Goal: Task Accomplishment & Management: Manage account settings

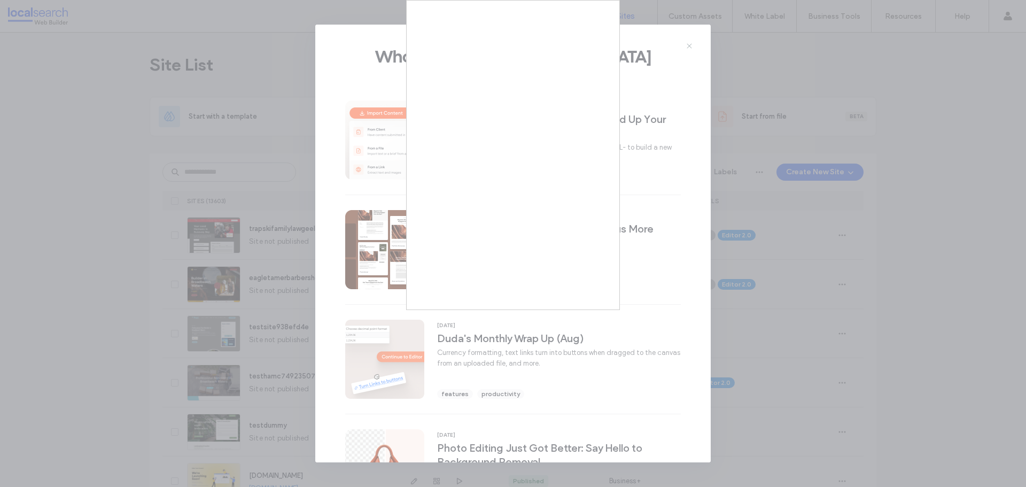
click at [241, 73] on div at bounding box center [513, 243] width 1026 height 487
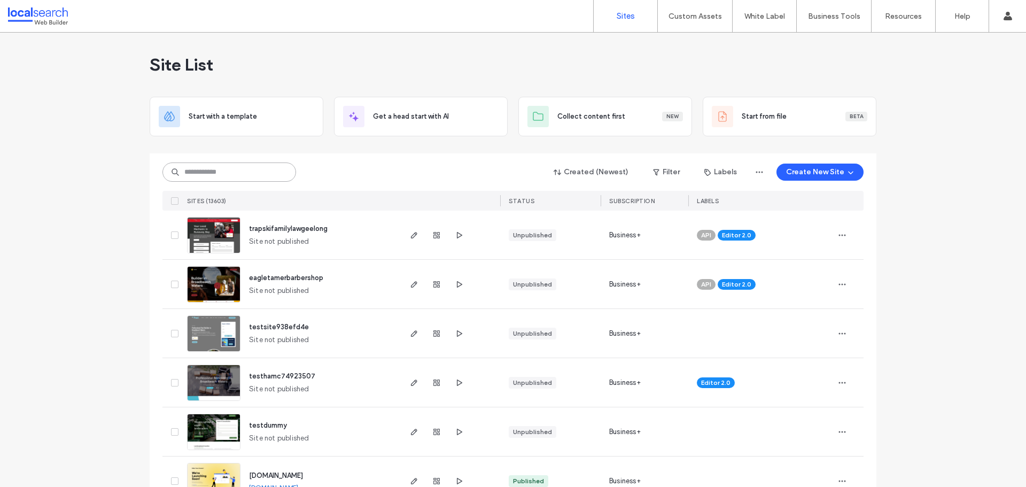
click at [234, 178] on input at bounding box center [229, 171] width 134 height 19
paste input "********"
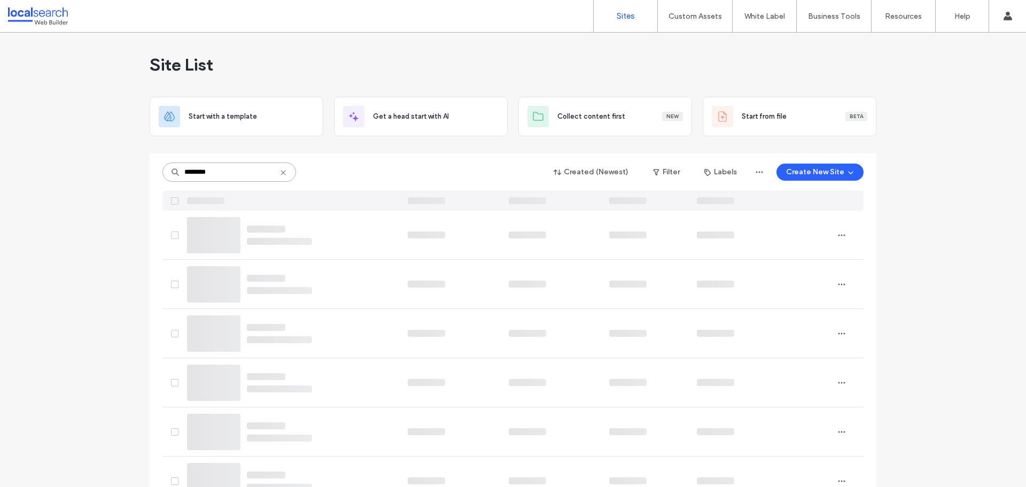
type input "********"
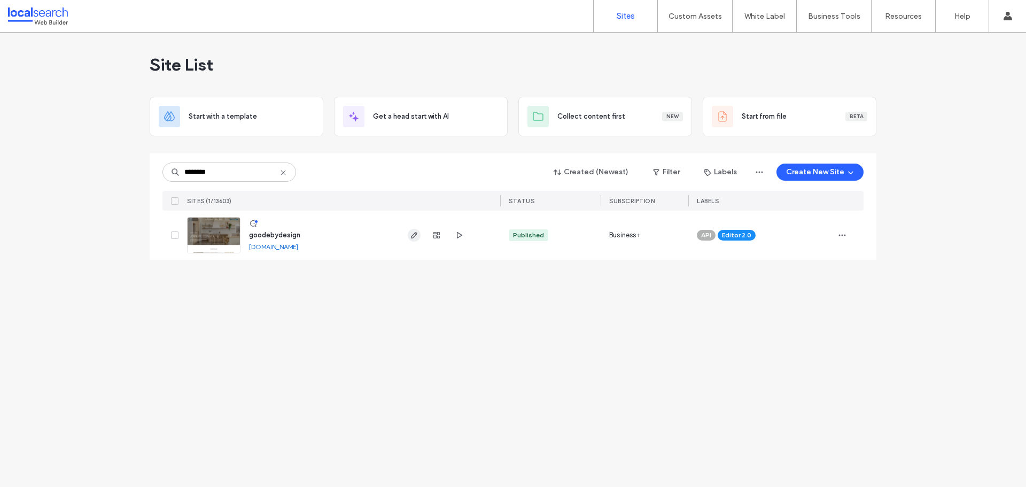
click at [410, 236] on icon "button" at bounding box center [414, 235] width 9 height 9
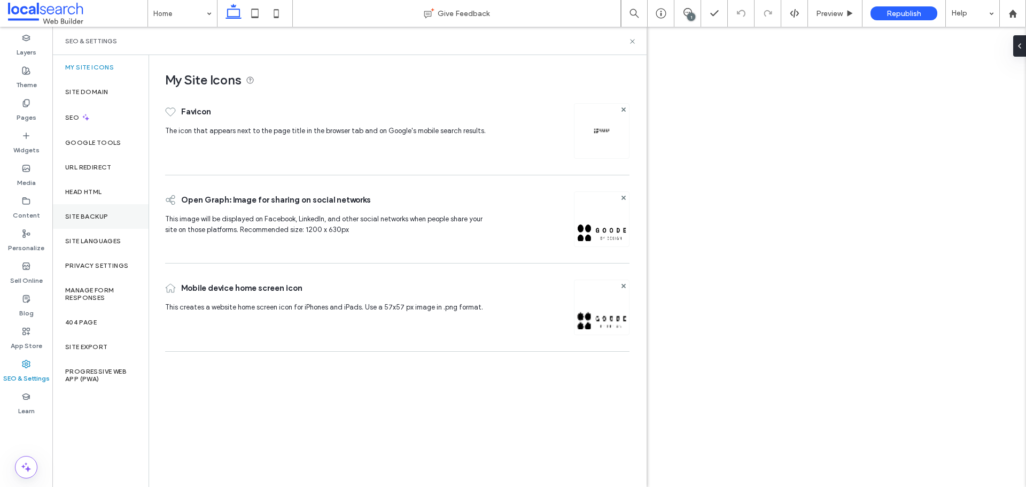
click at [106, 214] on label "Site Backup" at bounding box center [86, 216] width 43 height 7
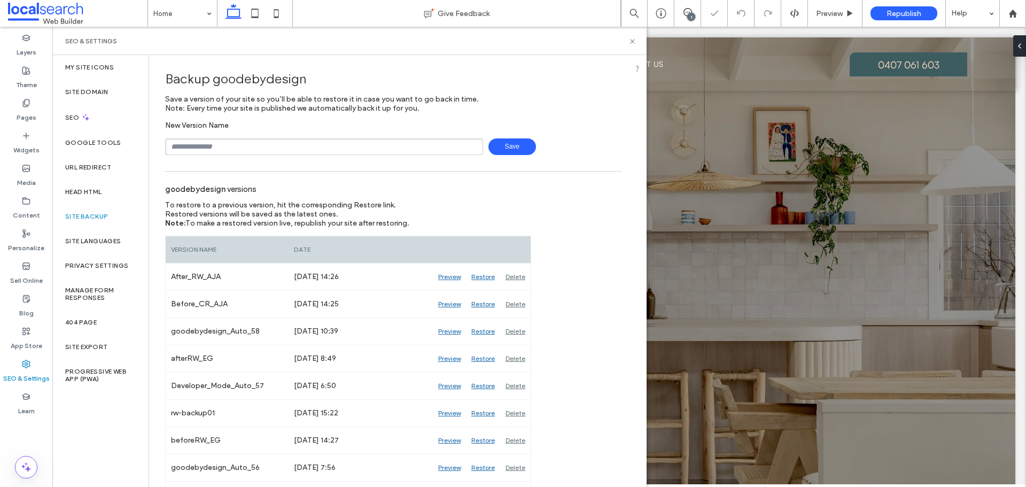
click at [210, 142] on input "text" at bounding box center [324, 146] width 318 height 17
type input "**********"
click at [515, 148] on span "Save" at bounding box center [512, 146] width 48 height 17
click at [631, 40] on use at bounding box center [632, 41] width 4 height 4
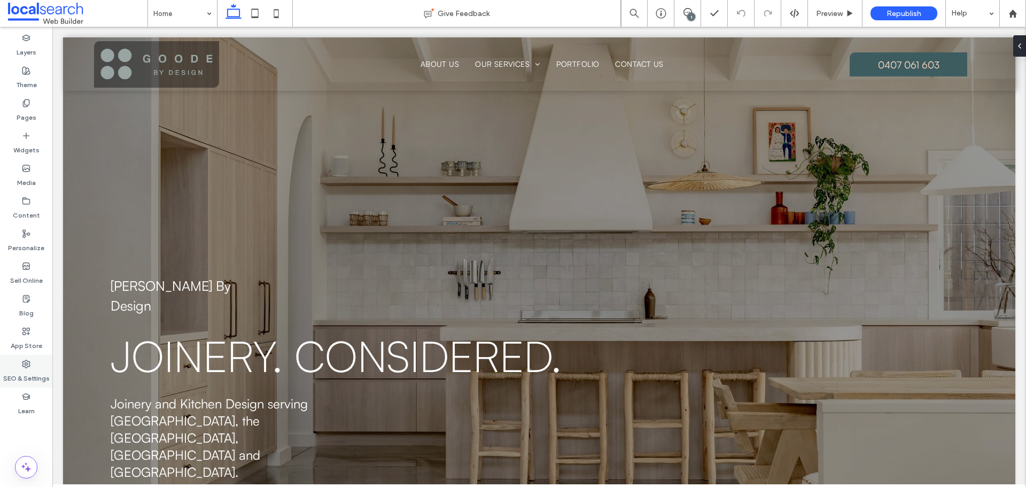
scroll to position [107, 0]
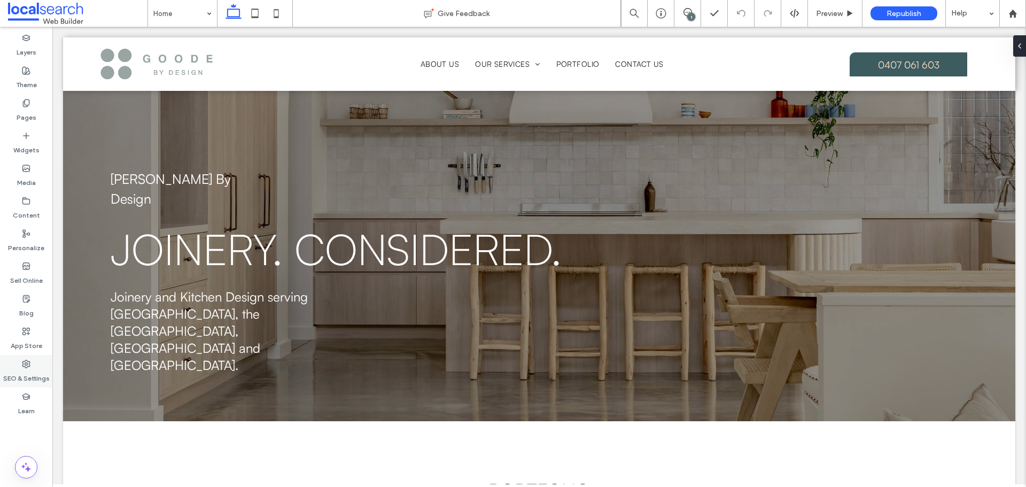
click at [23, 378] on label "SEO & Settings" at bounding box center [26, 375] width 46 height 15
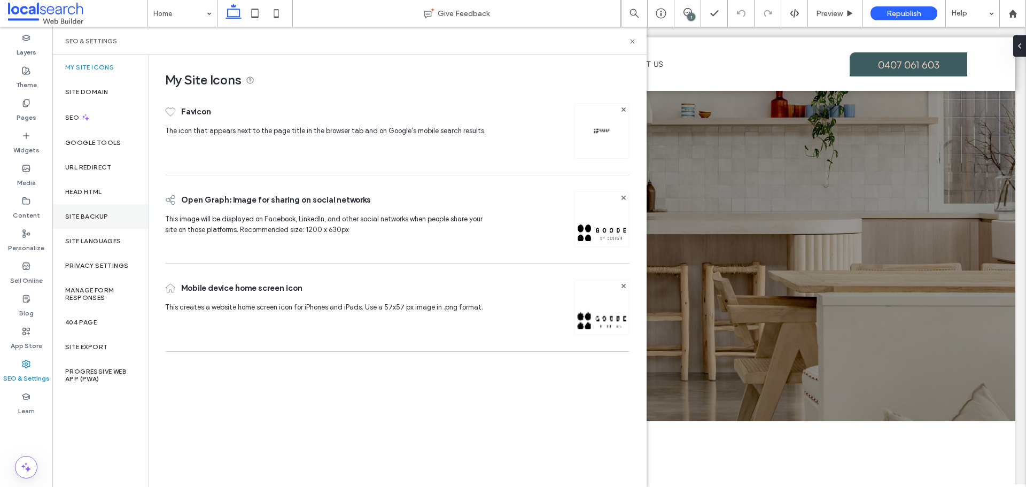
click at [114, 215] on div "Site Backup" at bounding box center [100, 216] width 96 height 25
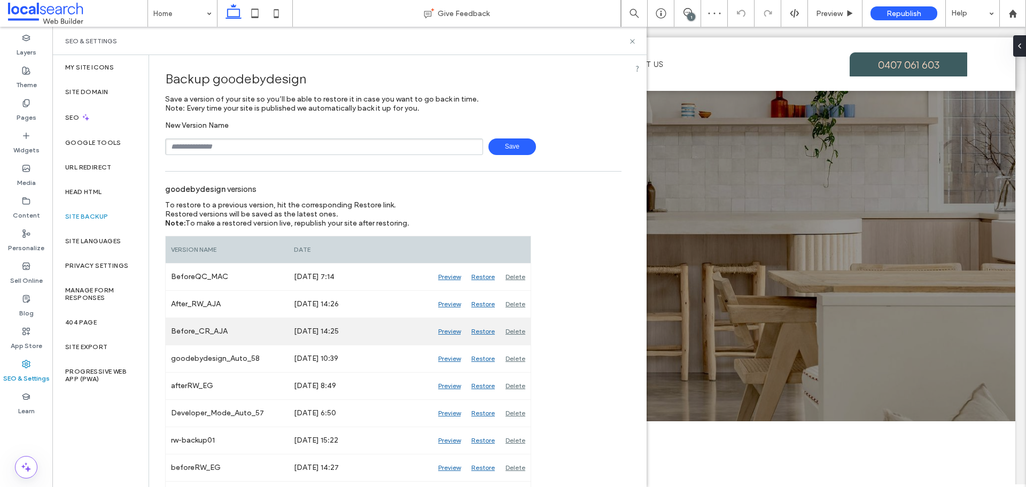
click at [444, 331] on div "Preview" at bounding box center [449, 331] width 33 height 27
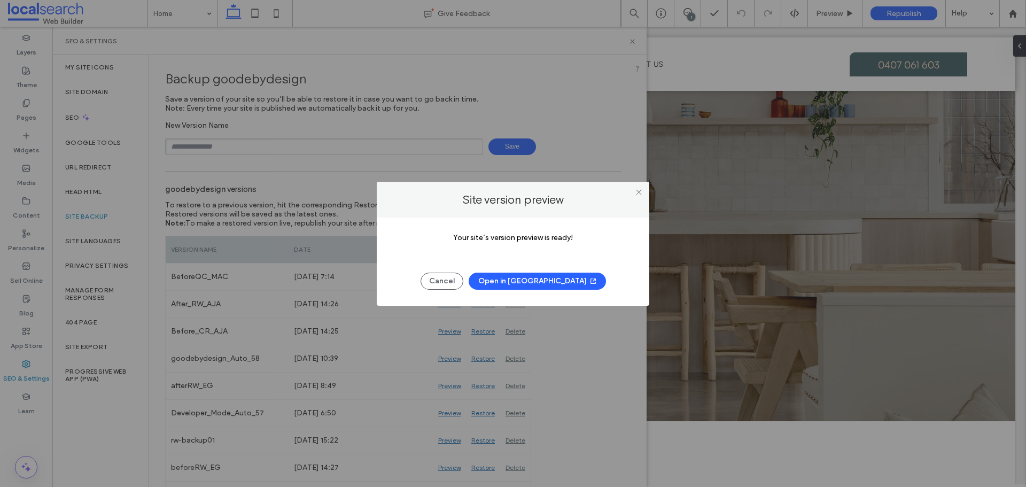
click at [549, 288] on button "Open in [GEOGRAPHIC_DATA]" at bounding box center [537, 281] width 137 height 17
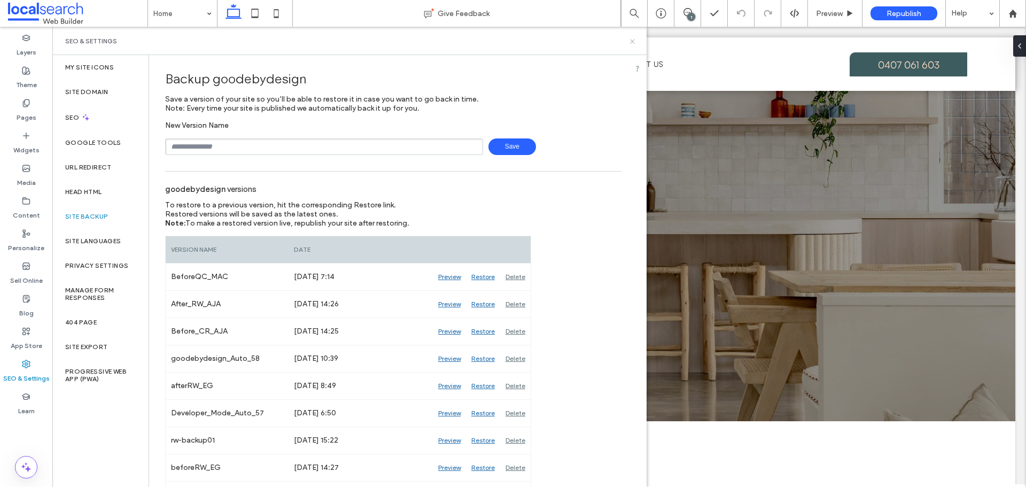
click at [633, 41] on use at bounding box center [632, 41] width 4 height 4
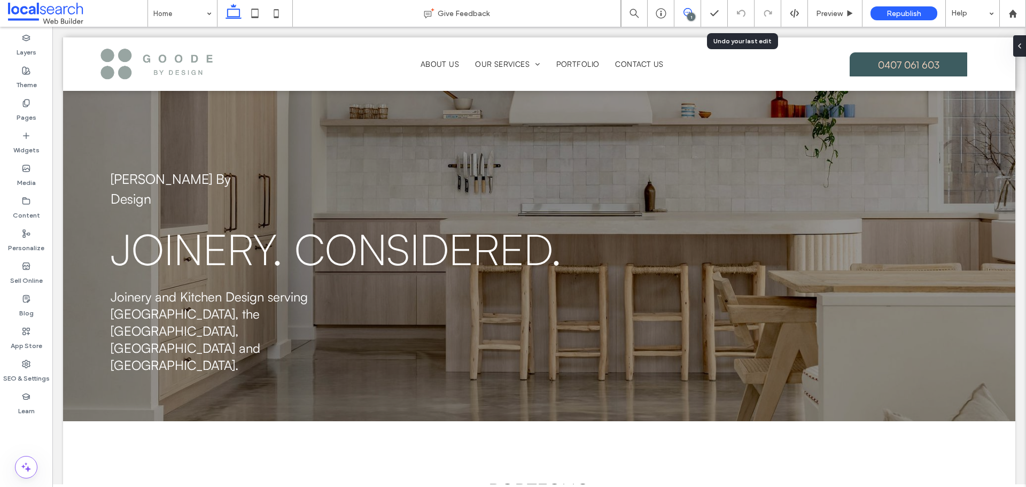
click at [686, 14] on icon at bounding box center [688, 12] width 9 height 9
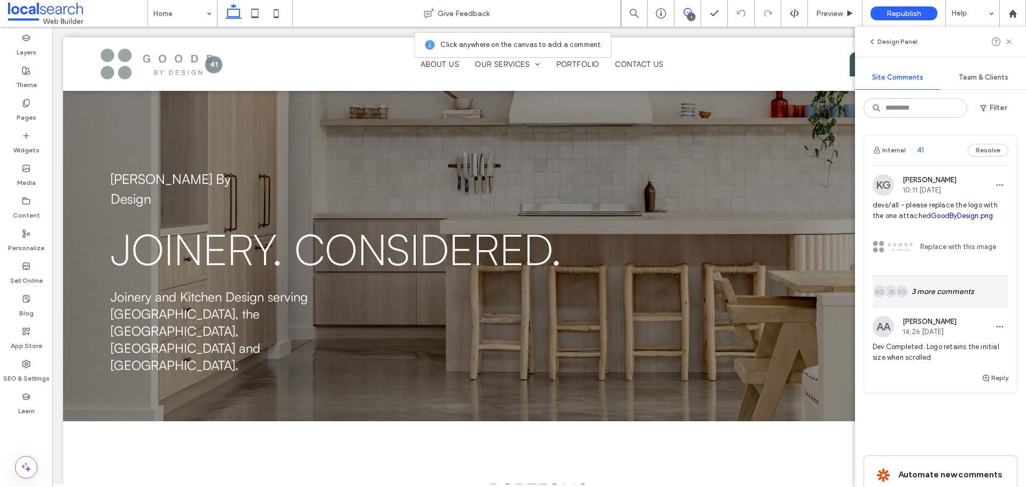
click at [976, 281] on div "EG JB KG 3 more comments" at bounding box center [941, 291] width 136 height 31
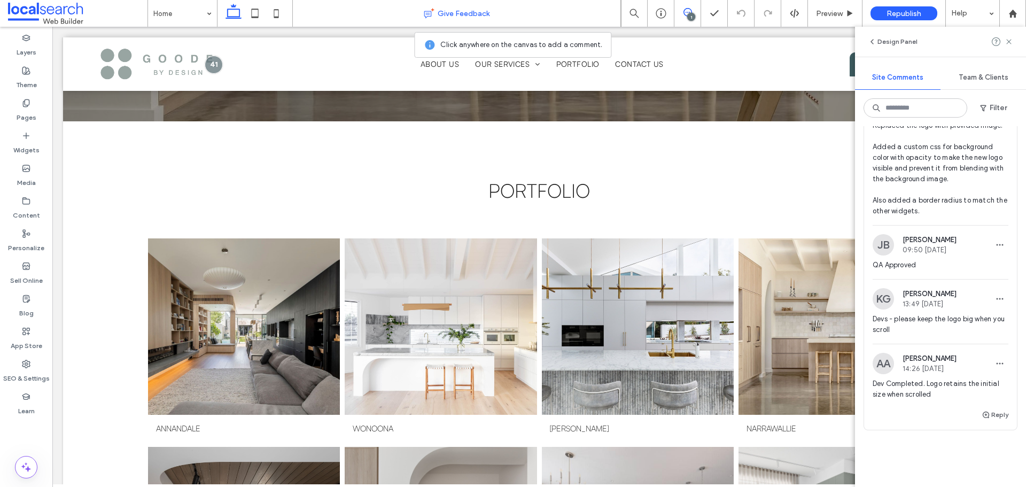
scroll to position [481, 0]
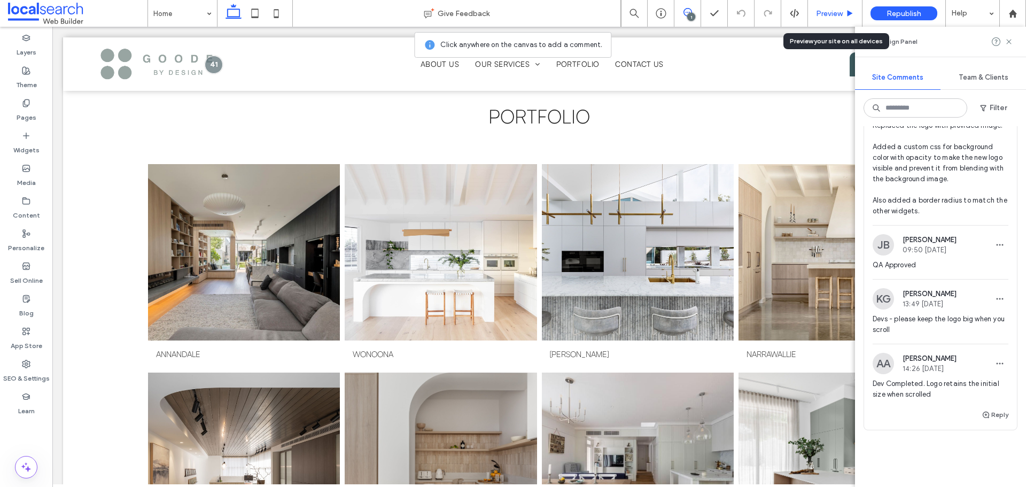
click at [841, 19] on div "Preview" at bounding box center [835, 13] width 55 height 27
click at [824, 10] on span "Preview" at bounding box center [829, 13] width 27 height 9
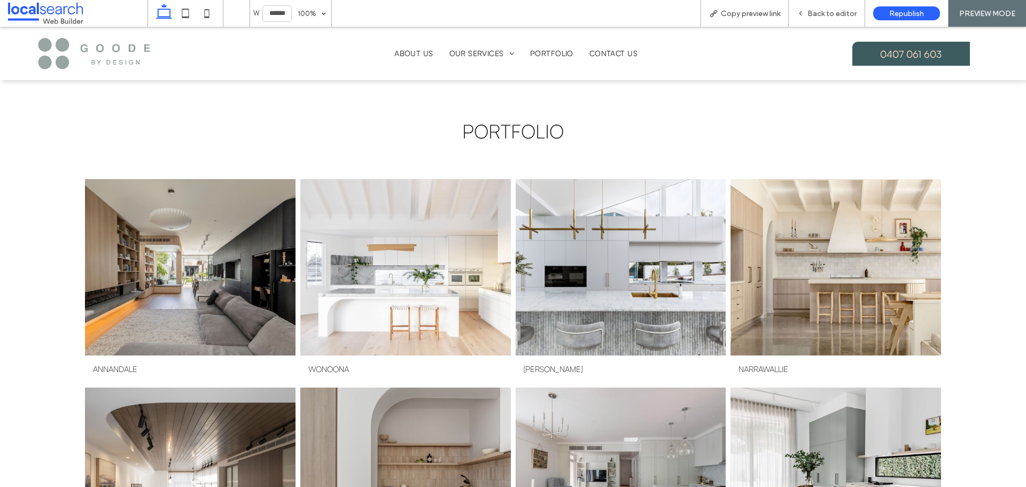
scroll to position [496, 0]
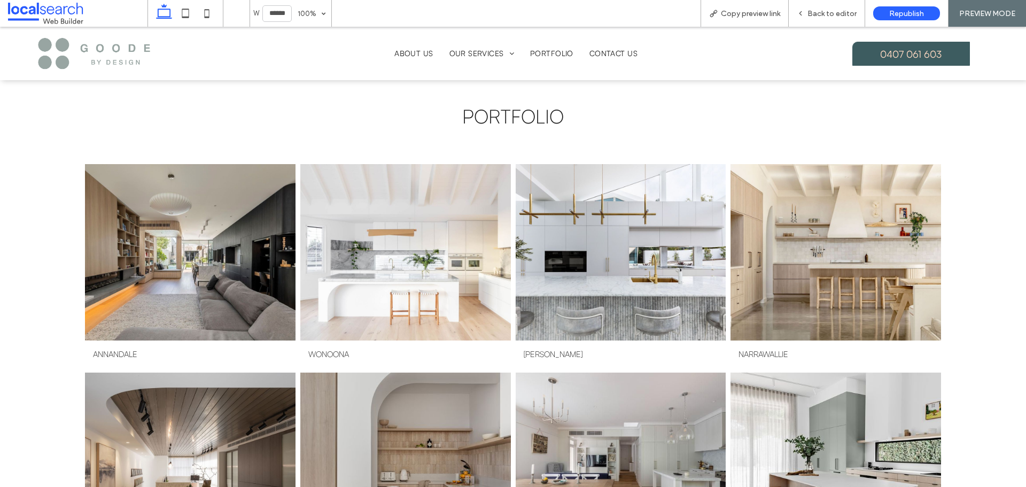
click at [743, 15] on span "Copy preview link" at bounding box center [750, 13] width 59 height 9
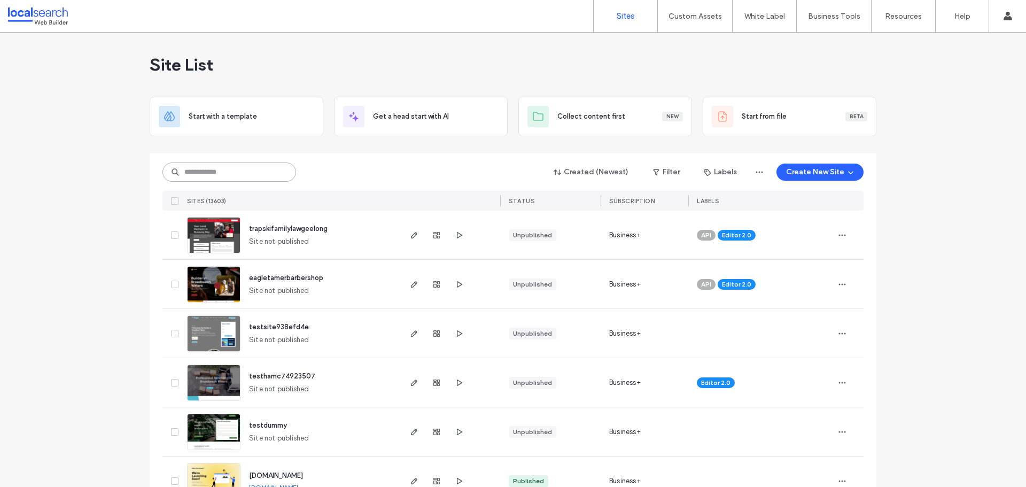
click at [255, 176] on input at bounding box center [229, 171] width 134 height 19
paste input "********"
type input "********"
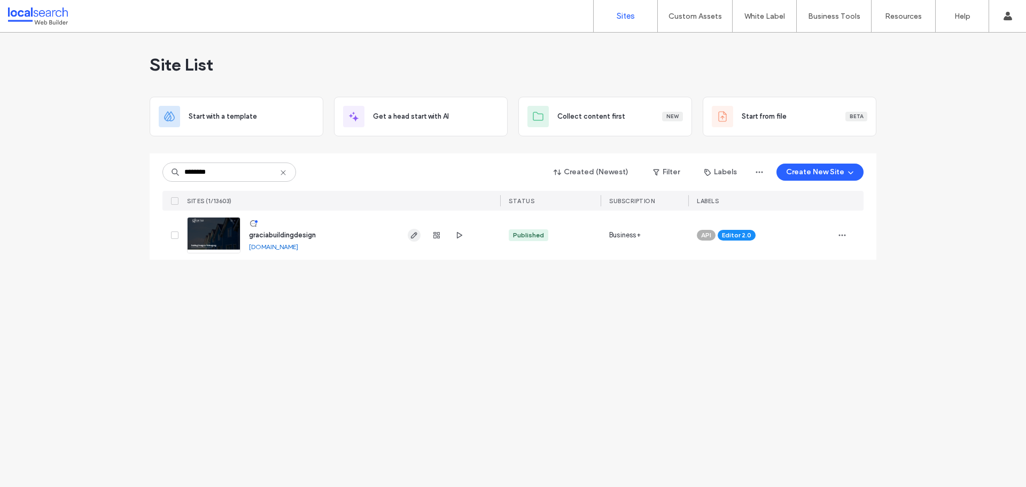
click at [411, 239] on icon "button" at bounding box center [414, 235] width 9 height 9
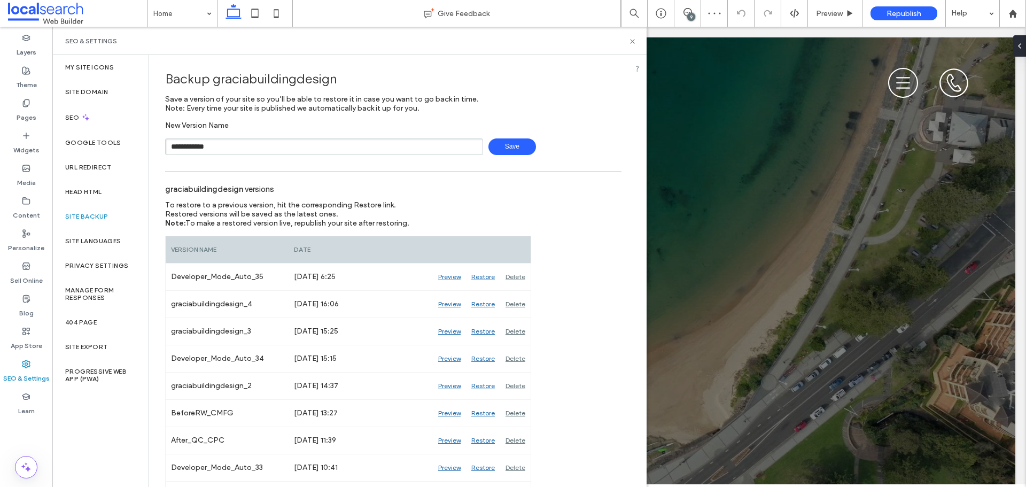
click at [506, 151] on span "Save" at bounding box center [512, 146] width 48 height 17
click at [206, 147] on input "**********" at bounding box center [324, 146] width 318 height 17
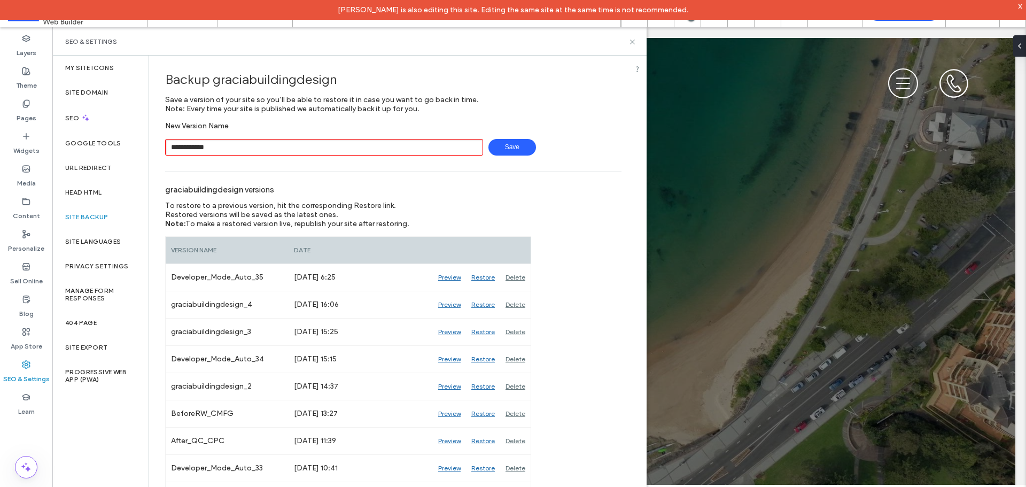
click at [208, 148] on input "**********" at bounding box center [324, 147] width 318 height 17
type input "**********"
click at [507, 148] on span "Save" at bounding box center [512, 147] width 48 height 17
click at [633, 43] on icon at bounding box center [633, 42] width 8 height 8
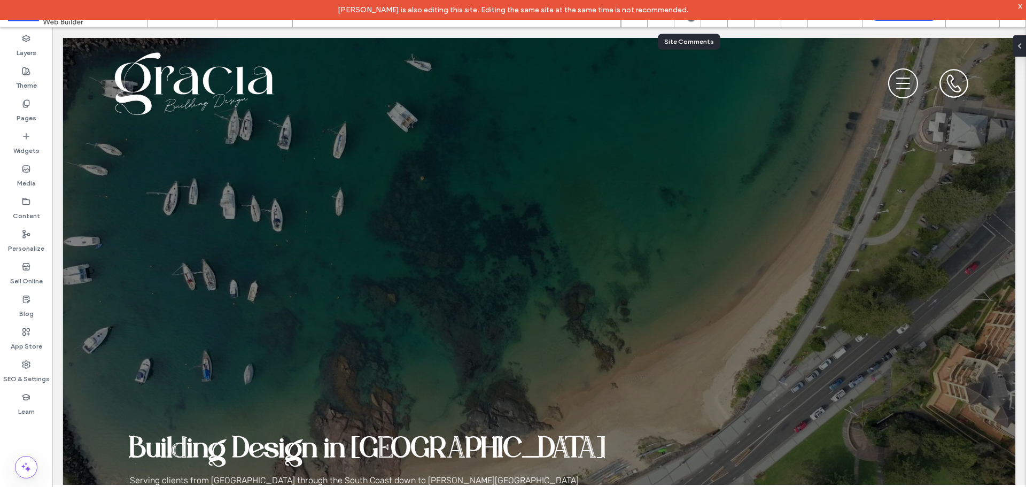
click at [685, 25] on div "9" at bounding box center [687, 14] width 27 height 27
click at [684, 23] on div "9" at bounding box center [687, 14] width 27 height 27
click at [687, 21] on div "9" at bounding box center [687, 14] width 27 height 27
click at [1020, 9] on div "x" at bounding box center [1020, 5] width 5 height 9
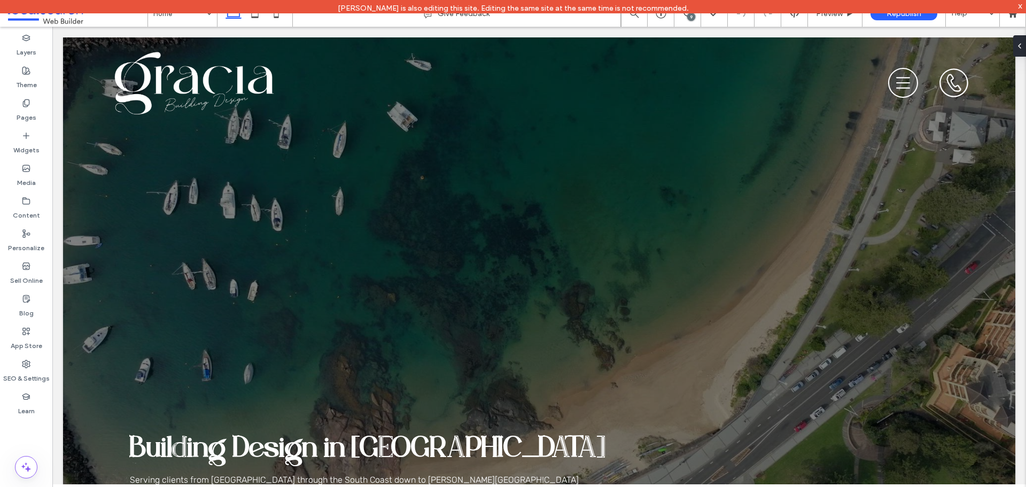
click at [690, 18] on div "9" at bounding box center [691, 17] width 8 height 8
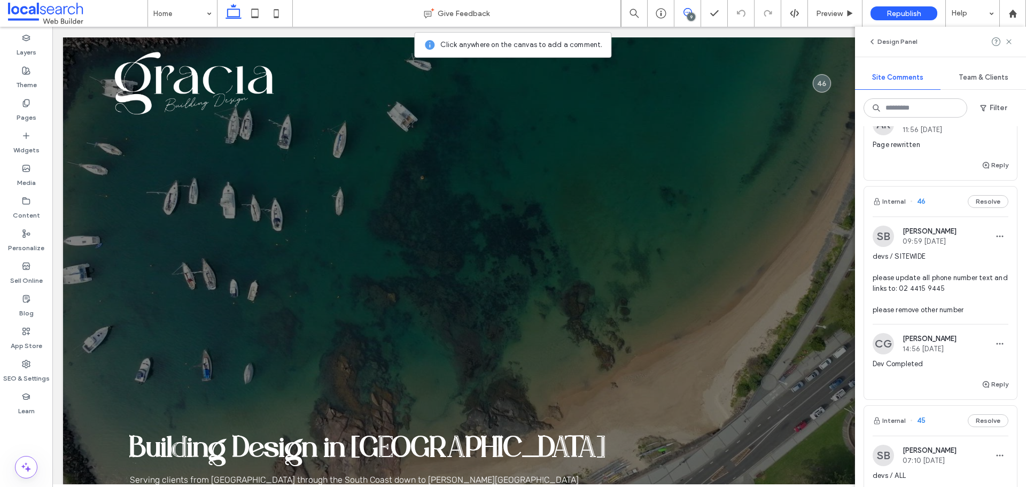
scroll to position [1090, 0]
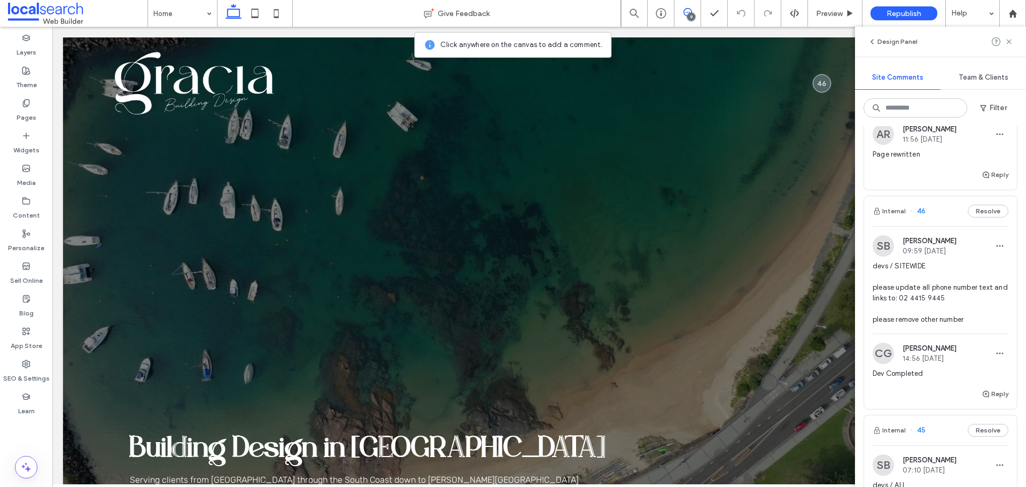
click at [934, 300] on span "devs / SITEWIDE please update all phone number text and links to: 02 4415 9445 …" at bounding box center [941, 293] width 136 height 64
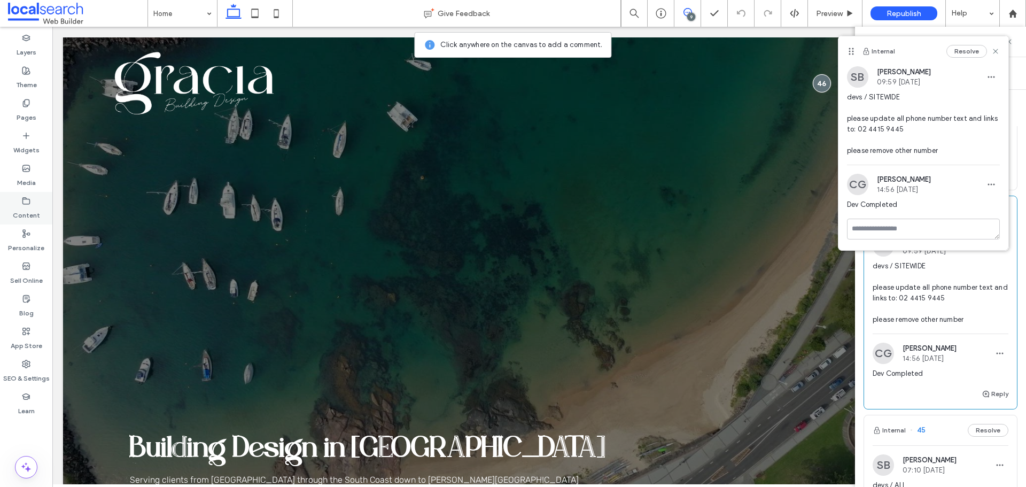
click at [12, 202] on div "Content" at bounding box center [26, 208] width 52 height 33
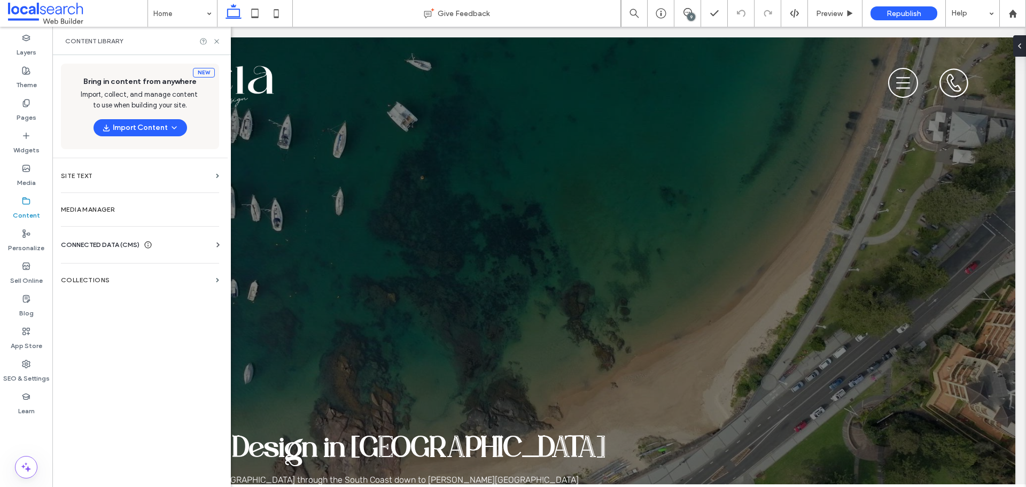
scroll to position [0, 0]
click at [107, 249] on span "CONNECTED DATA (CMS)" at bounding box center [100, 244] width 79 height 11
click at [107, 271] on label "Business Info" at bounding box center [141, 270] width 145 height 7
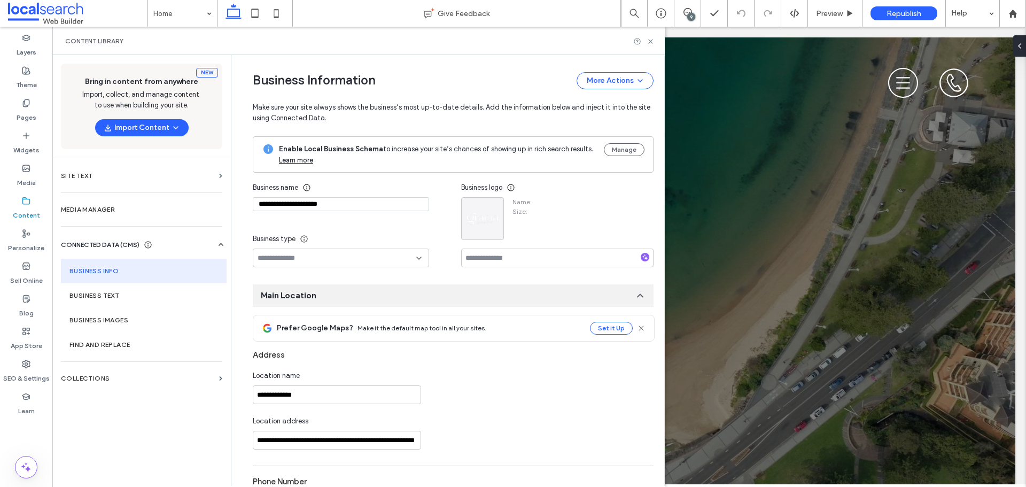
type input "**********"
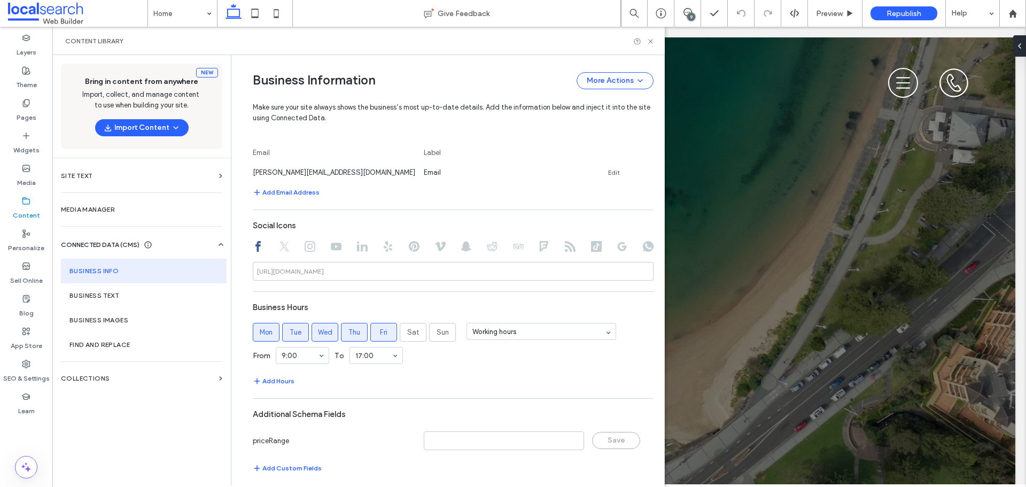
scroll to position [559, 0]
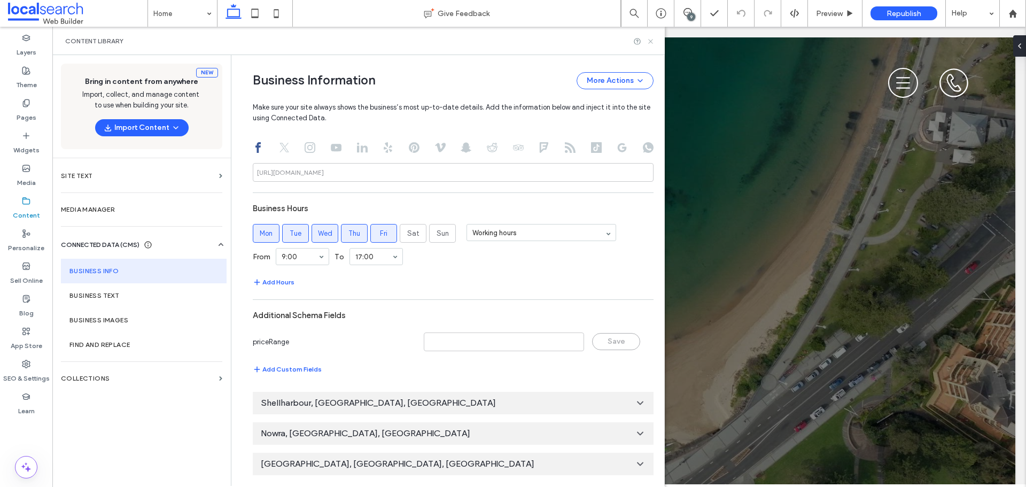
click at [650, 41] on icon at bounding box center [651, 41] width 8 height 8
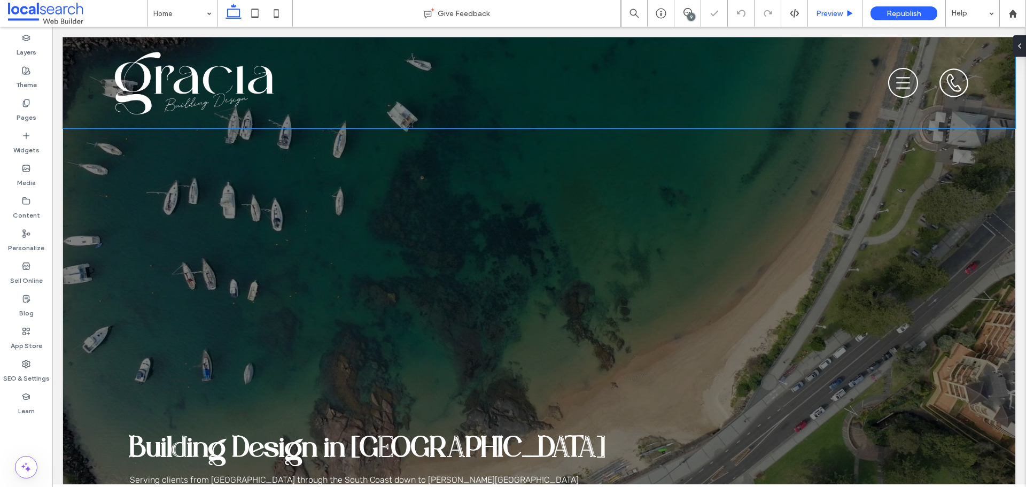
click at [827, 11] on span "Preview" at bounding box center [829, 13] width 27 height 9
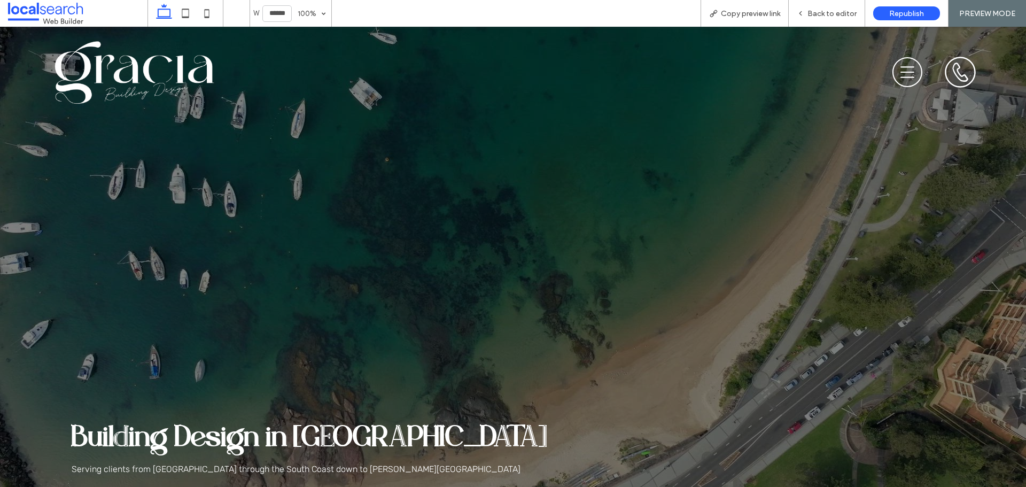
click at [723, 11] on span "Copy preview link" at bounding box center [750, 13] width 59 height 9
click at [808, 20] on div "Back to editor" at bounding box center [827, 13] width 76 height 27
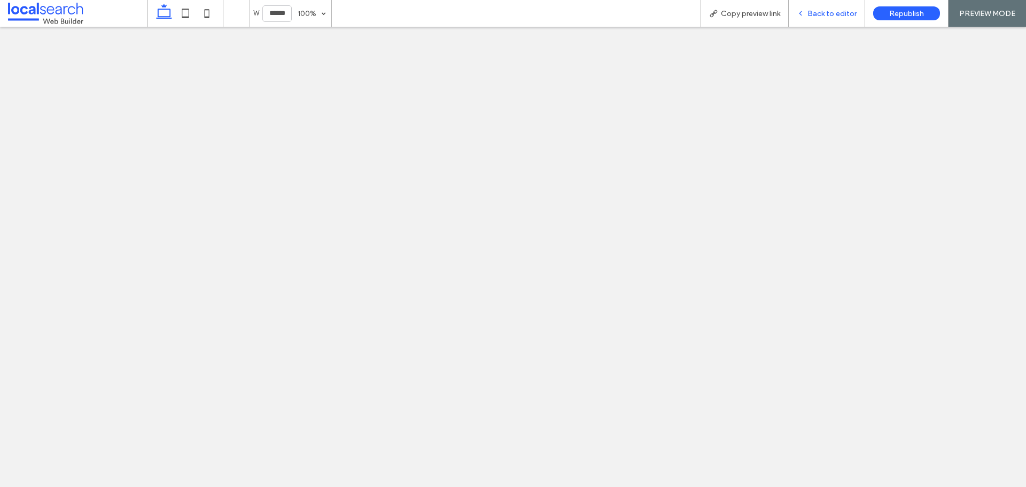
click at [845, 13] on span "Back to editor" at bounding box center [832, 13] width 49 height 9
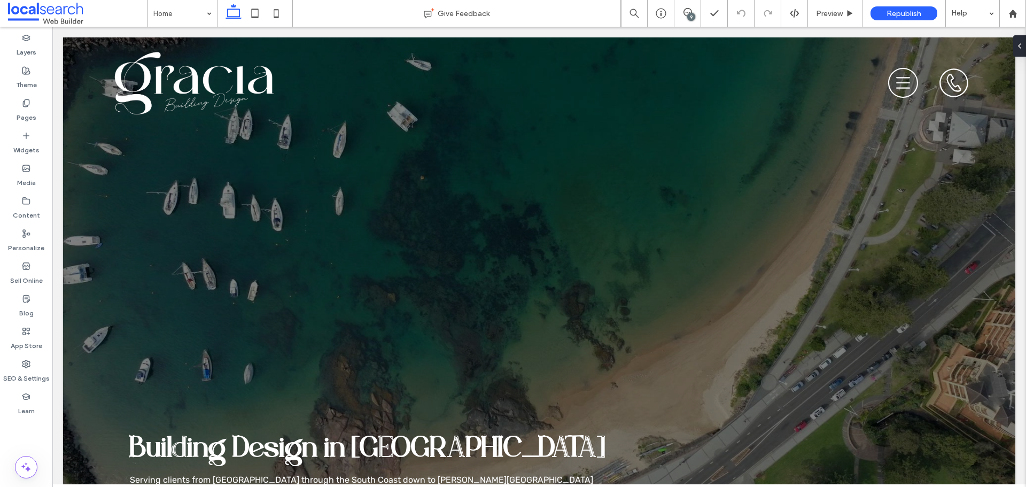
click at [689, 17] on div "9" at bounding box center [691, 17] width 8 height 8
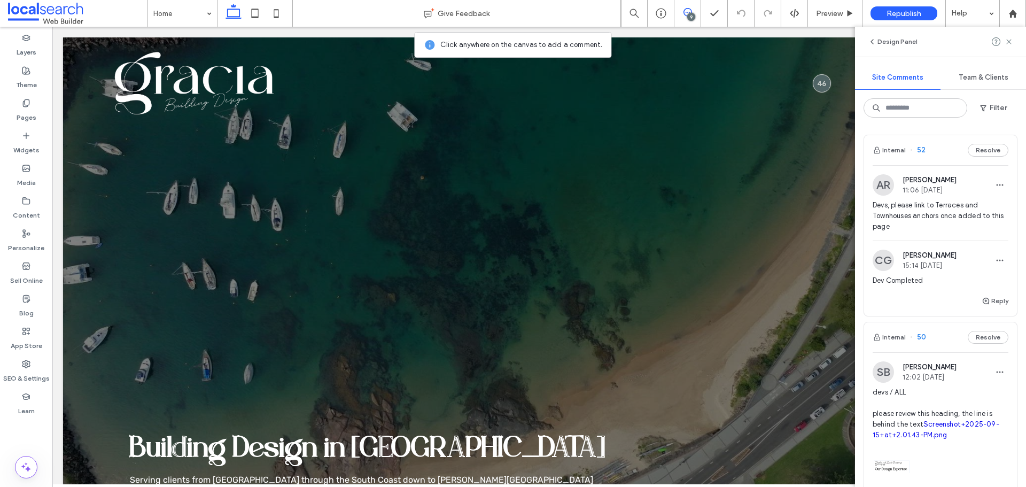
click at [689, 17] on div "9" at bounding box center [691, 17] width 8 height 8
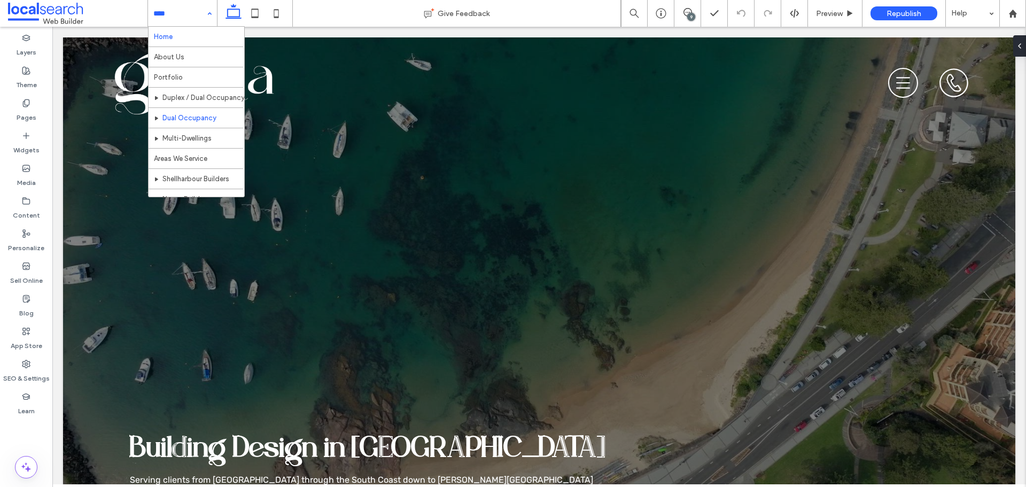
scroll to position [52, 0]
click at [205, 13] on div "Home About Us Portfolio Duplex / Dual Occupancy Dual Occupancy Multi-Dwellings …" at bounding box center [182, 13] width 69 height 27
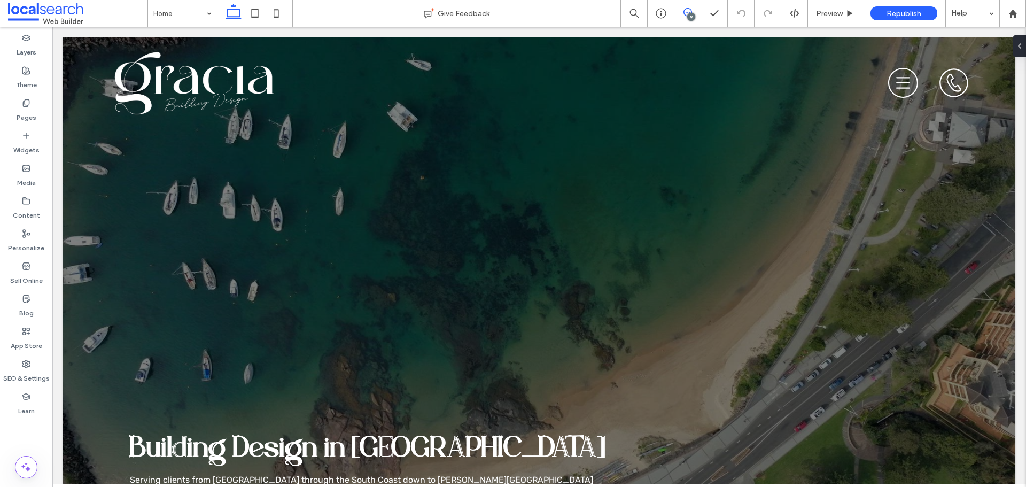
drag, startPoint x: 684, startPoint y: 12, endPoint x: 862, endPoint y: 68, distance: 187.0
click at [684, 12] on use at bounding box center [688, 12] width 9 height 9
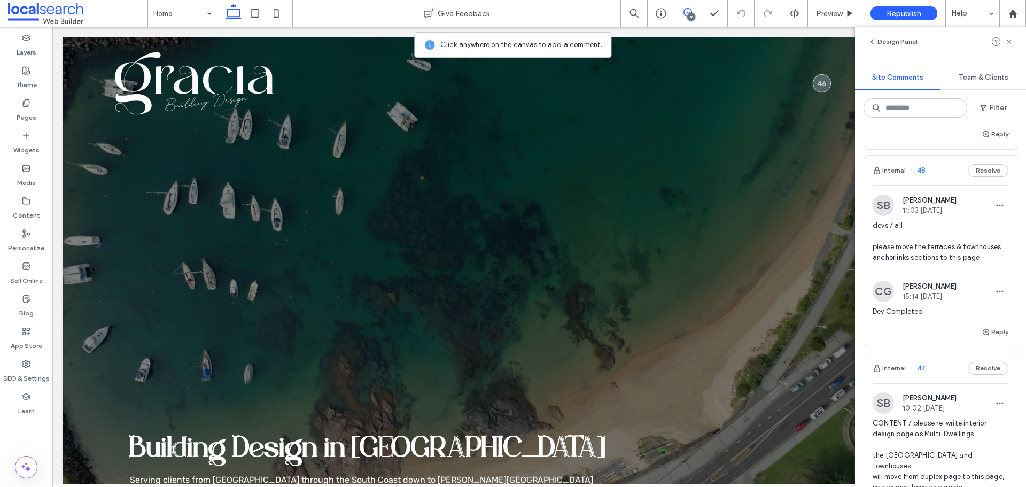
scroll to position [725, 0]
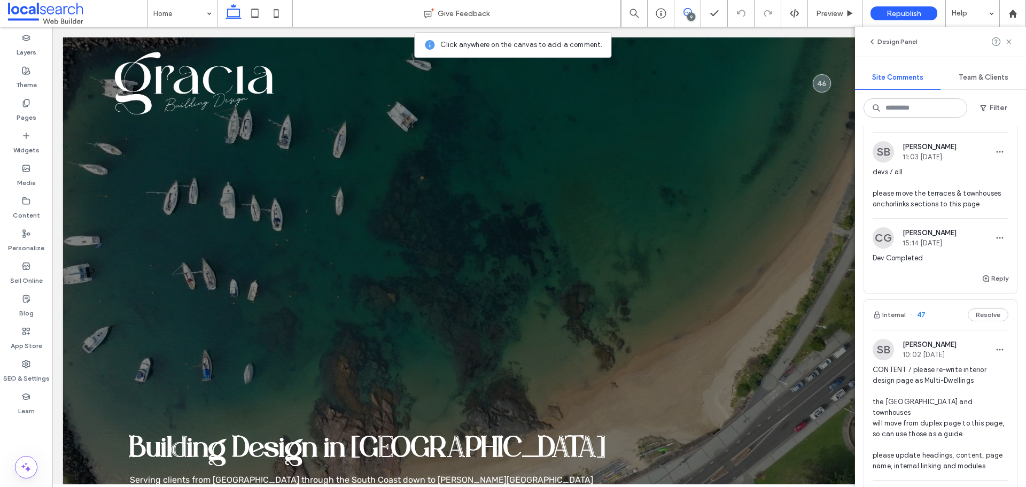
click at [928, 194] on span "devs / all please move the terraces & townhouses anchorlinks sections to this p…" at bounding box center [941, 188] width 136 height 43
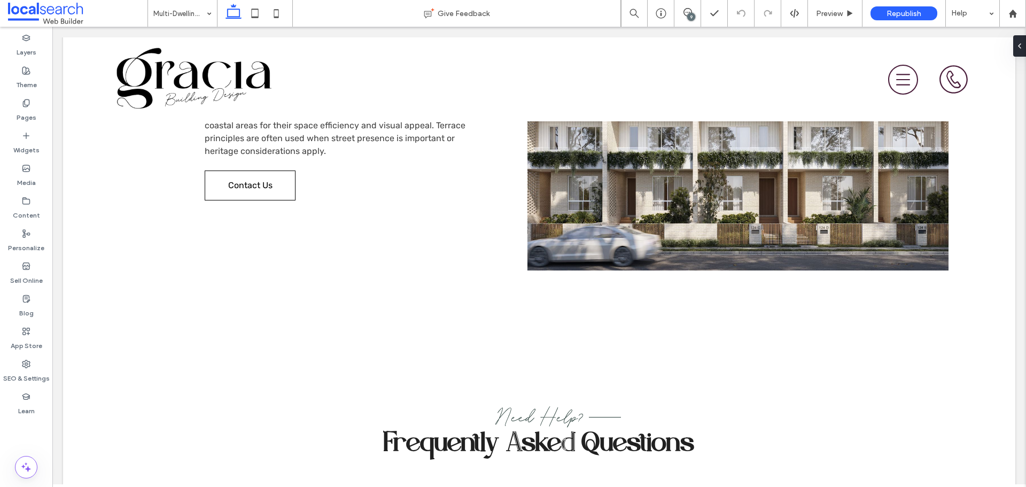
scroll to position [1817, 0]
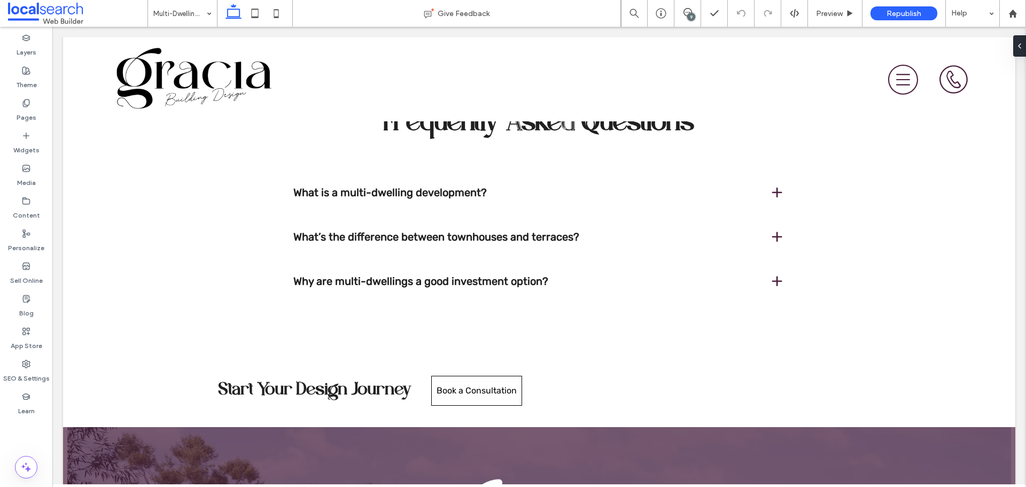
drag, startPoint x: 687, startPoint y: 14, endPoint x: 820, endPoint y: 94, distance: 155.1
click at [687, 14] on div "9" at bounding box center [691, 17] width 8 height 8
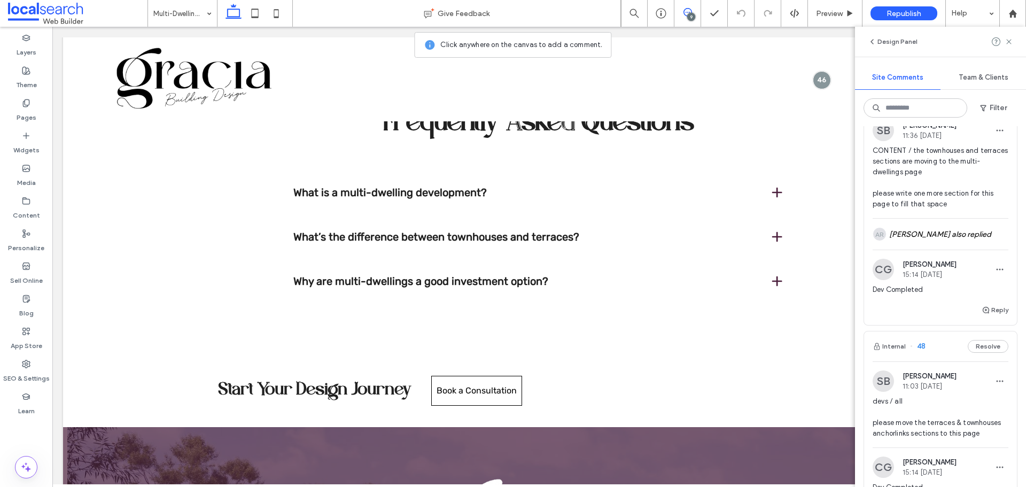
scroll to position [481, 0]
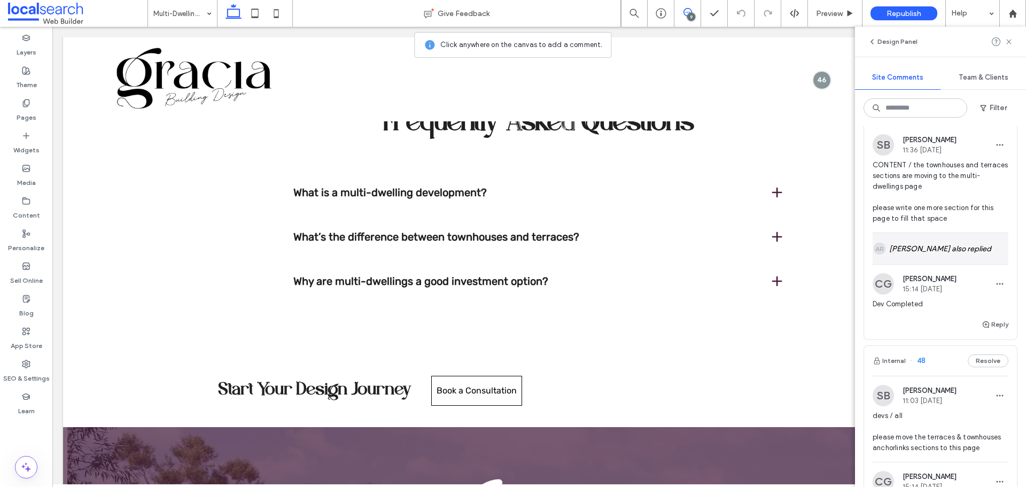
click at [963, 259] on div "AR [PERSON_NAME] also replied" at bounding box center [941, 248] width 136 height 31
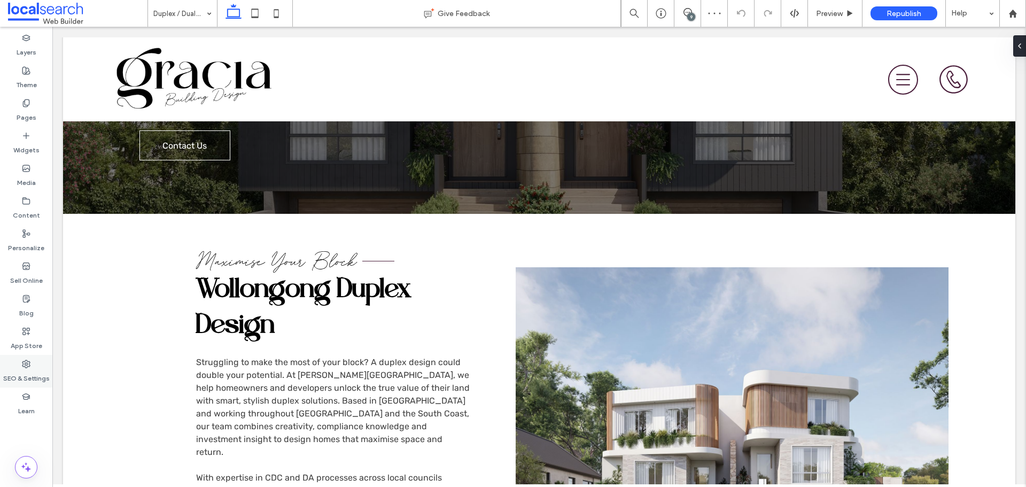
click at [33, 374] on label "SEO & Settings" at bounding box center [26, 375] width 46 height 15
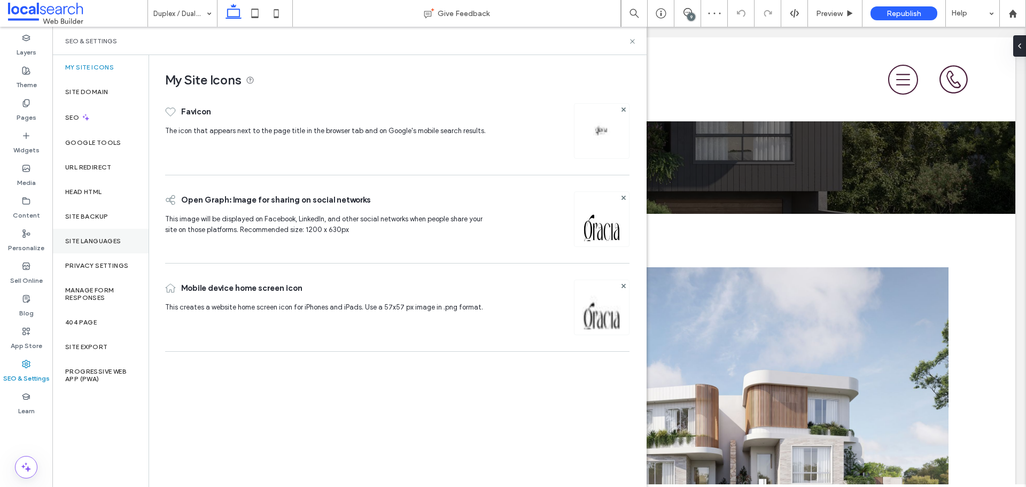
scroll to position [224, 0]
click at [88, 219] on label "Site Backup" at bounding box center [86, 216] width 43 height 7
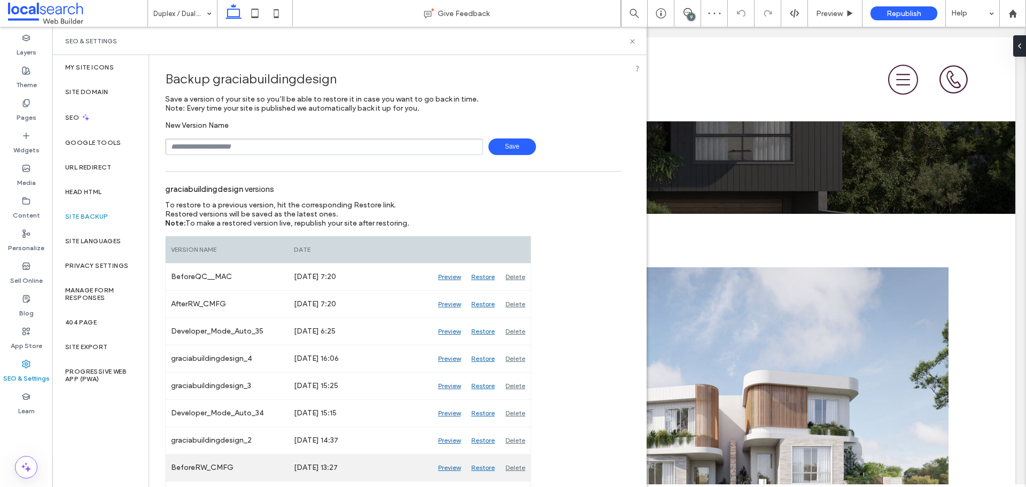
click at [441, 470] on div "Preview" at bounding box center [449, 467] width 33 height 27
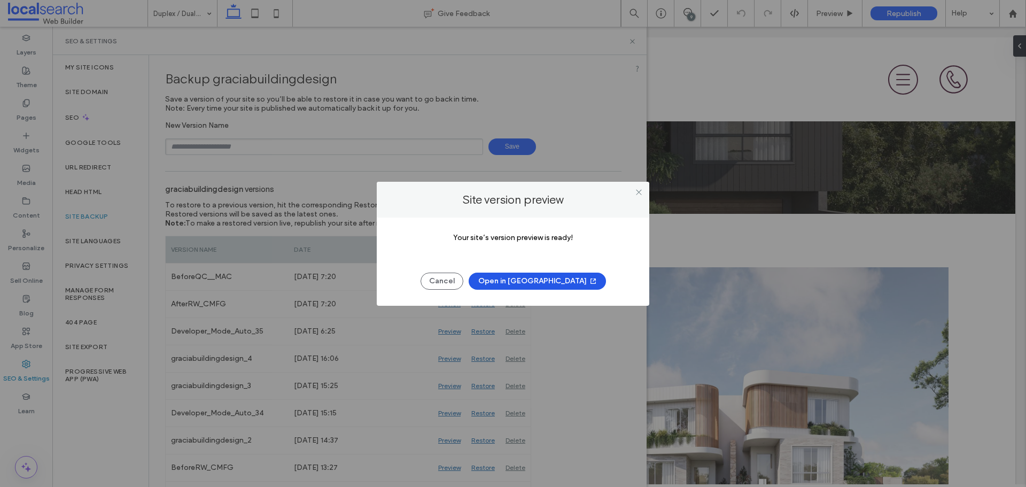
click at [541, 285] on button "Open in [GEOGRAPHIC_DATA]" at bounding box center [537, 281] width 137 height 17
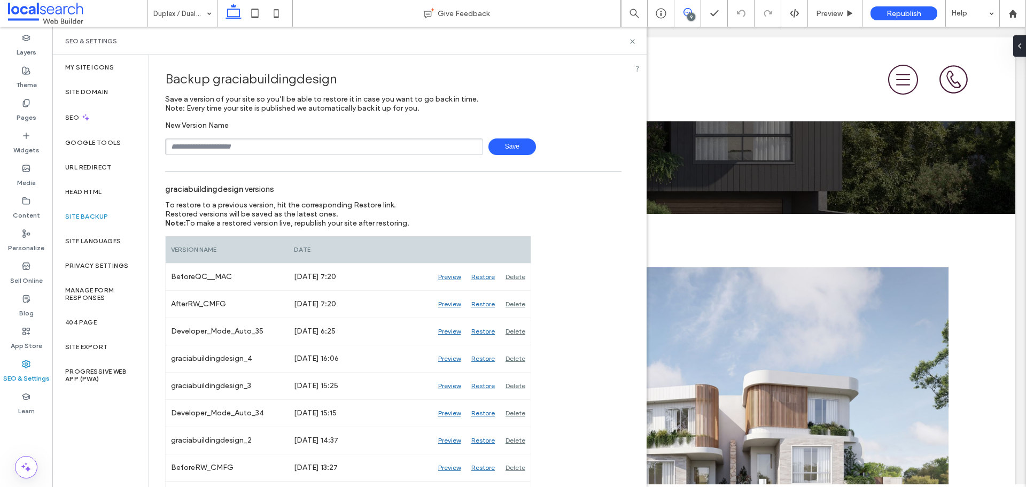
click at [685, 14] on icon at bounding box center [688, 12] width 9 height 9
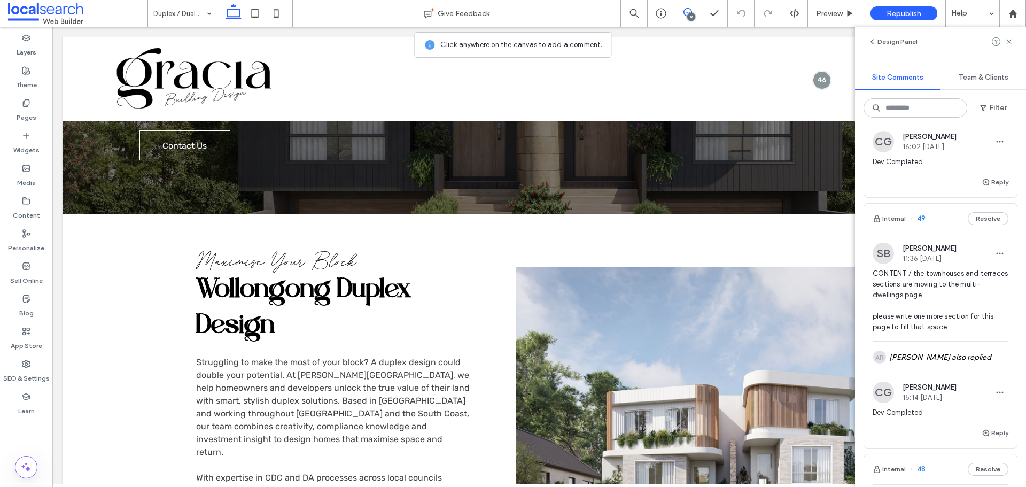
scroll to position [374, 0]
click at [949, 371] on div "AR [PERSON_NAME] also replied" at bounding box center [941, 355] width 136 height 31
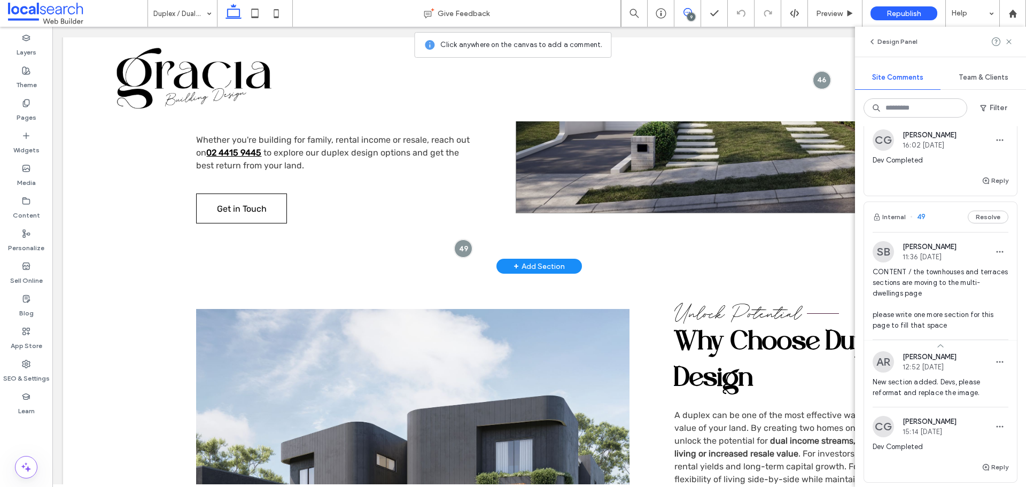
scroll to position [438, 0]
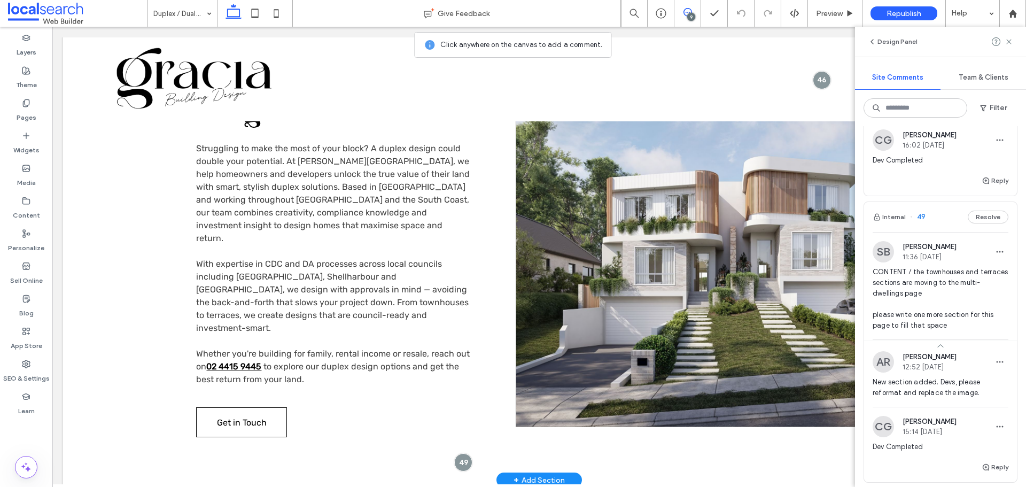
click at [615, 246] on link at bounding box center [732, 240] width 433 height 374
drag, startPoint x: 615, startPoint y: 246, endPoint x: 1052, endPoint y: 97, distance: 461.9
click at [615, 246] on div at bounding box center [732, 240] width 433 height 374
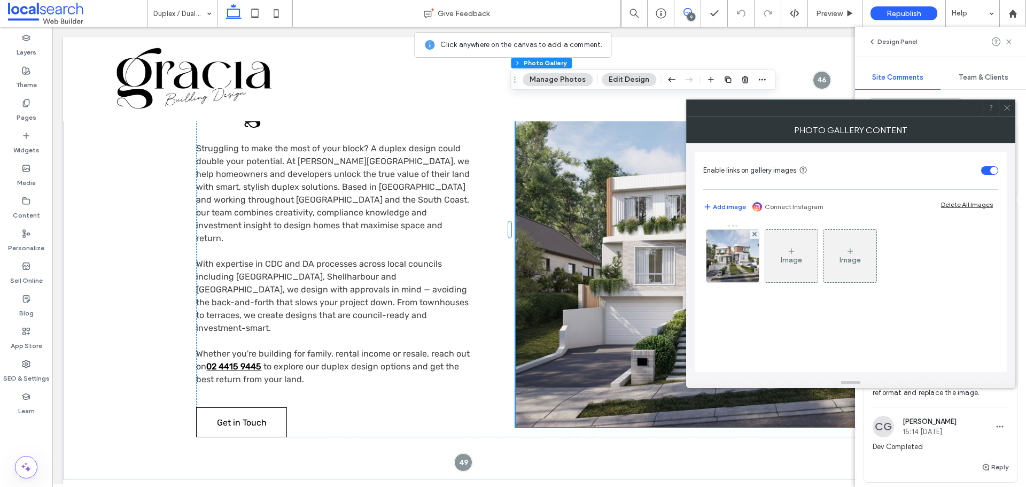
click at [727, 260] on div at bounding box center [733, 256] width 52 height 52
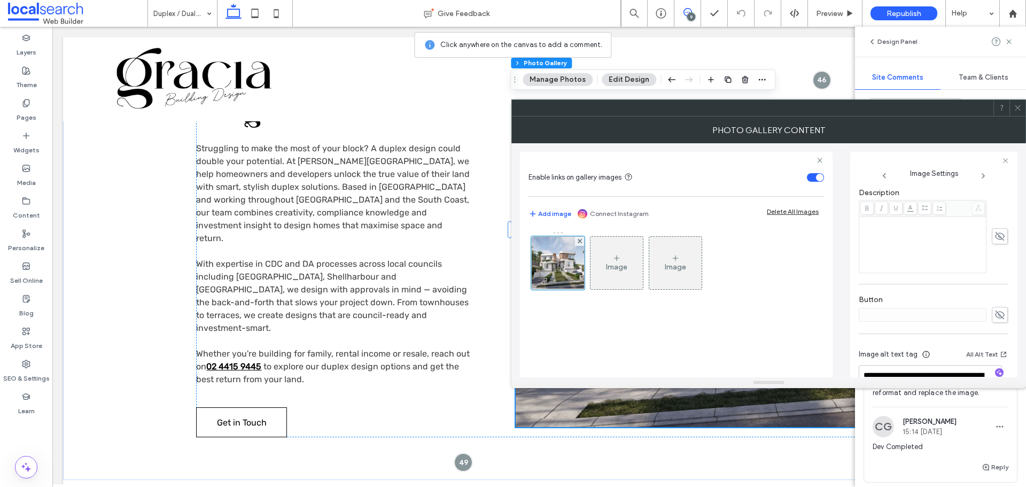
scroll to position [343, 0]
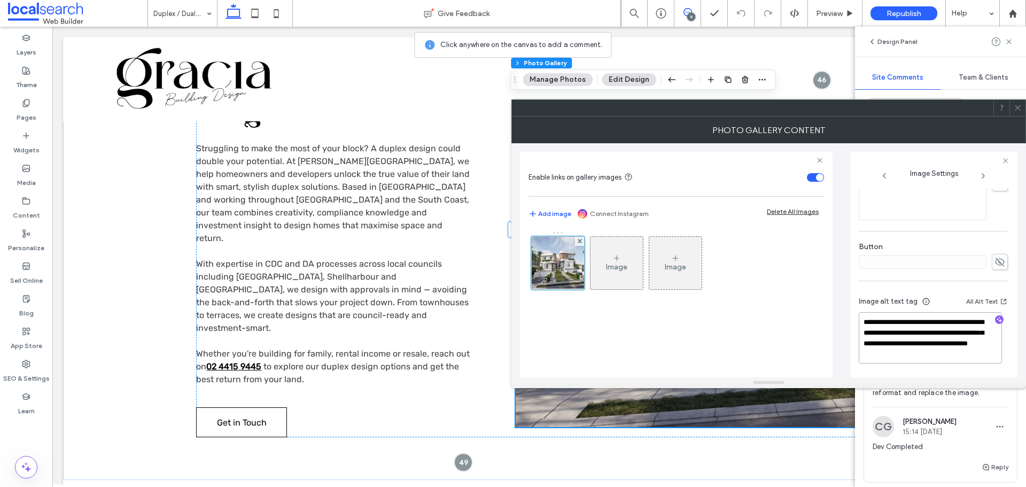
drag, startPoint x: 860, startPoint y: 322, endPoint x: 933, endPoint y: 340, distance: 74.3
click at [933, 340] on textarea "**********" at bounding box center [930, 337] width 143 height 51
type textarea "**********"
click at [938, 331] on textarea "**********" at bounding box center [930, 337] width 143 height 51
click at [1020, 107] on icon at bounding box center [1018, 108] width 8 height 8
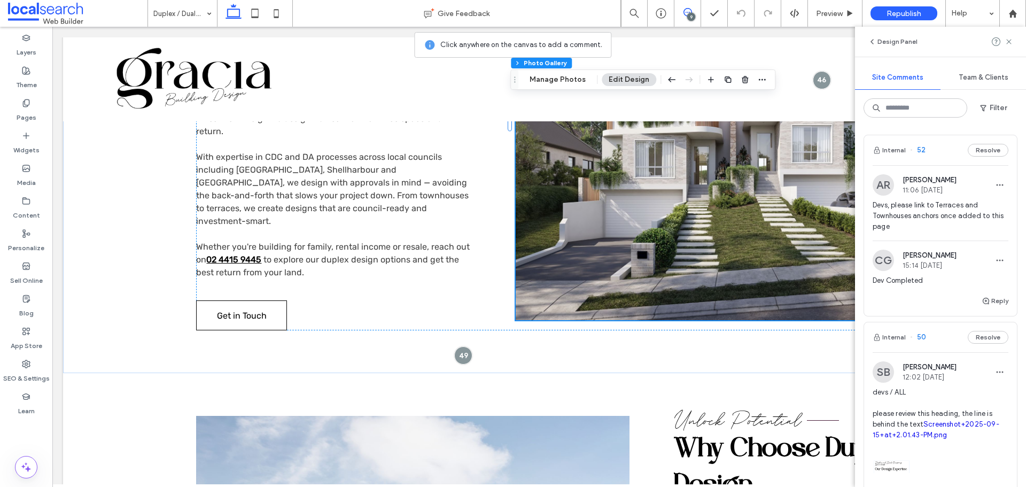
scroll to position [53, 0]
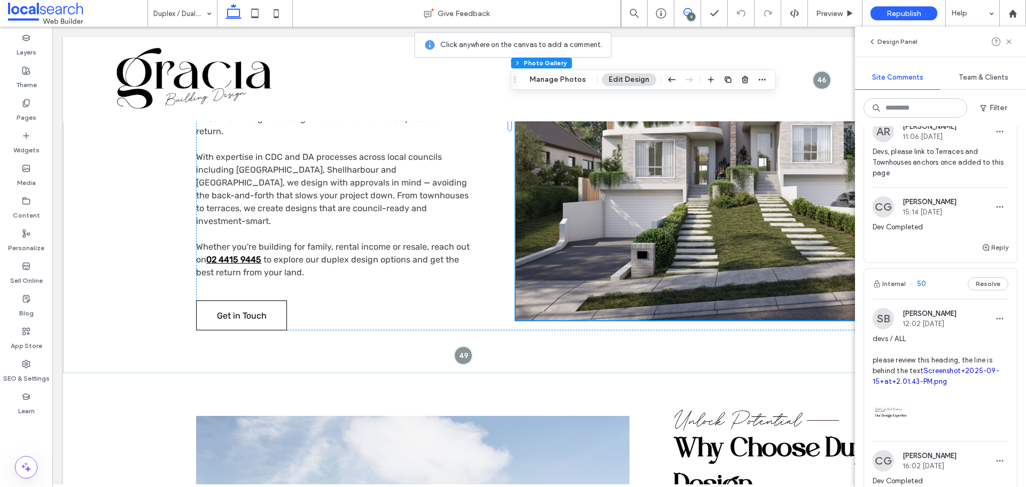
click at [948, 344] on span "devs / ALL please review this heading, the line is behind the text Screenshot+2…" at bounding box center [941, 359] width 136 height 53
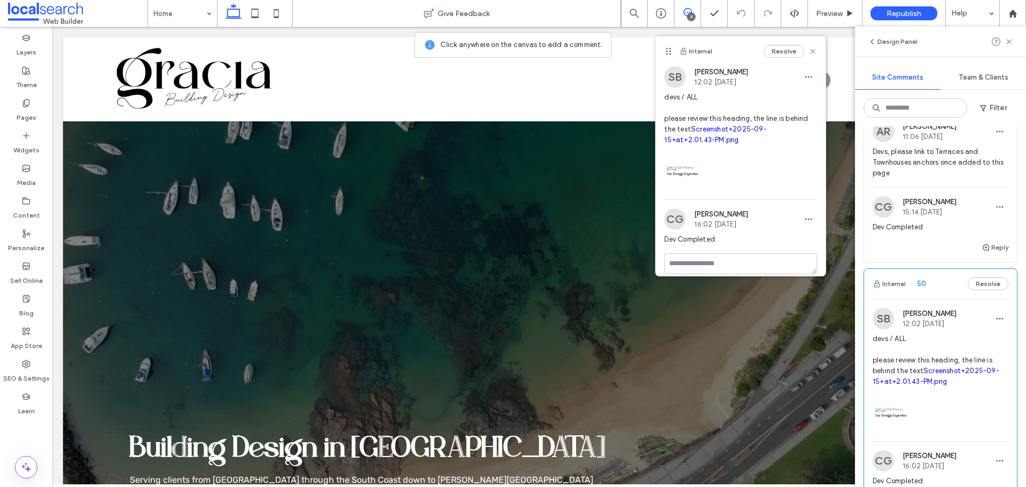
scroll to position [1306, 0]
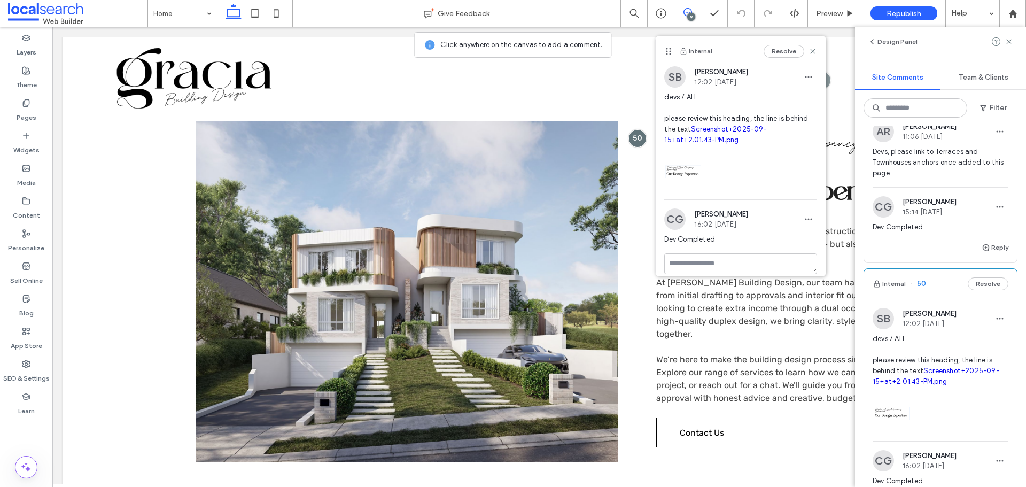
click at [699, 144] on link "Screenshot+2025-09-15+at+2.01.43-PM.png" at bounding box center [715, 134] width 102 height 19
drag, startPoint x: 704, startPoint y: 149, endPoint x: 698, endPoint y: 131, distance: 18.8
click at [704, 144] on link "Screenshot+2025-09-15+at+2.01.43-PM.png" at bounding box center [715, 134] width 102 height 19
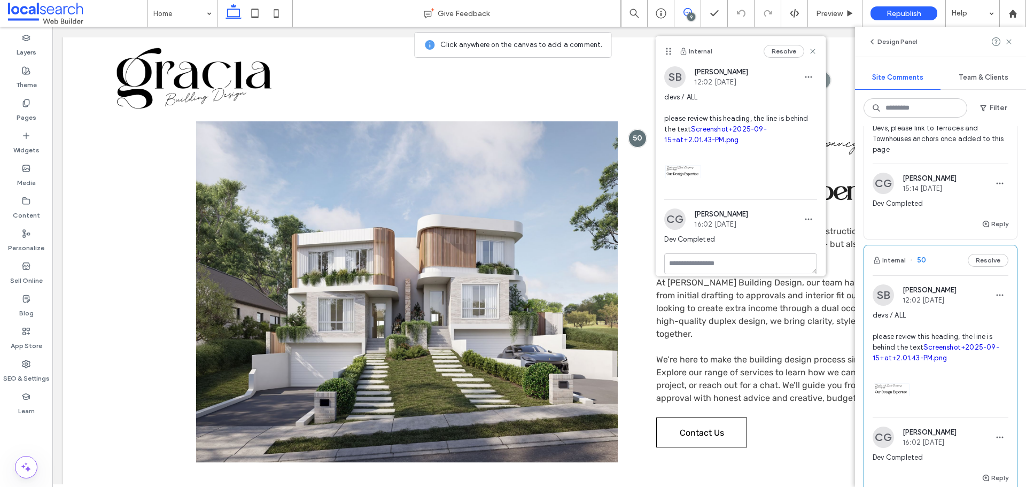
scroll to position [0, 0]
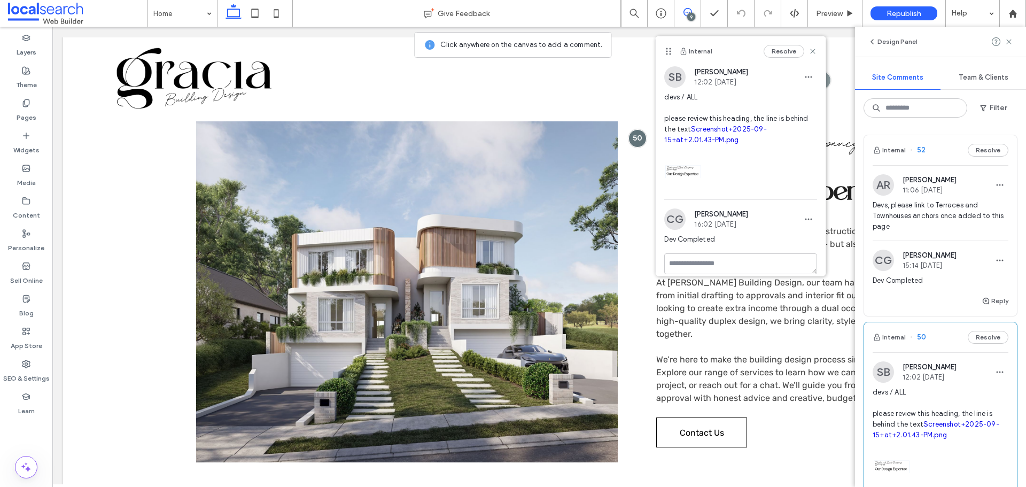
drag, startPoint x: 934, startPoint y: 204, endPoint x: 808, endPoint y: 37, distance: 208.3
click at [934, 203] on span "Devs, please link to Terraces and Townhouses anchors once added to this page" at bounding box center [941, 216] width 136 height 32
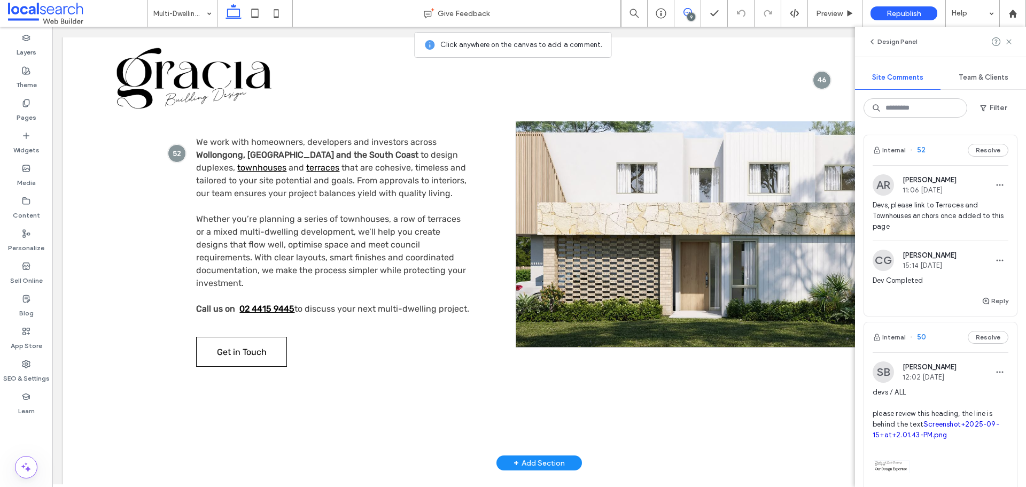
scroll to position [483, 0]
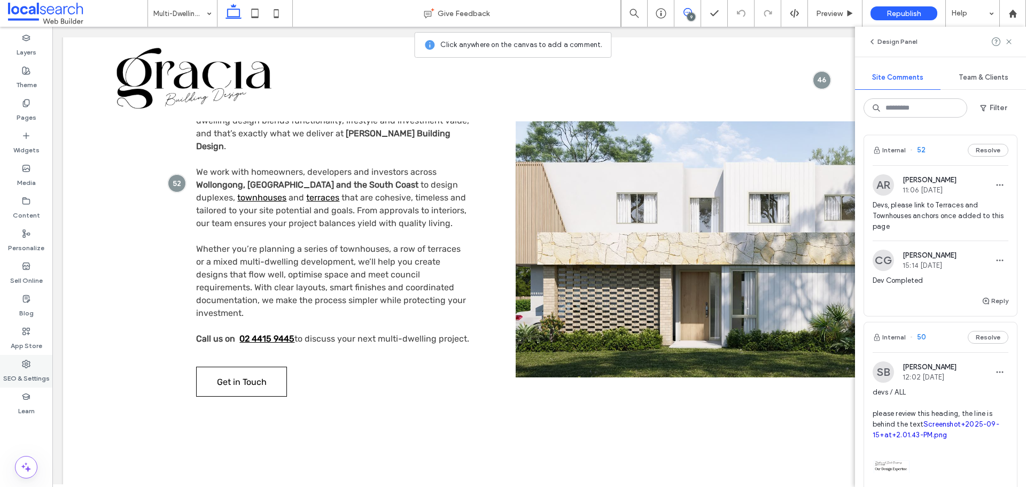
click at [31, 365] on div "SEO & Settings" at bounding box center [26, 371] width 52 height 33
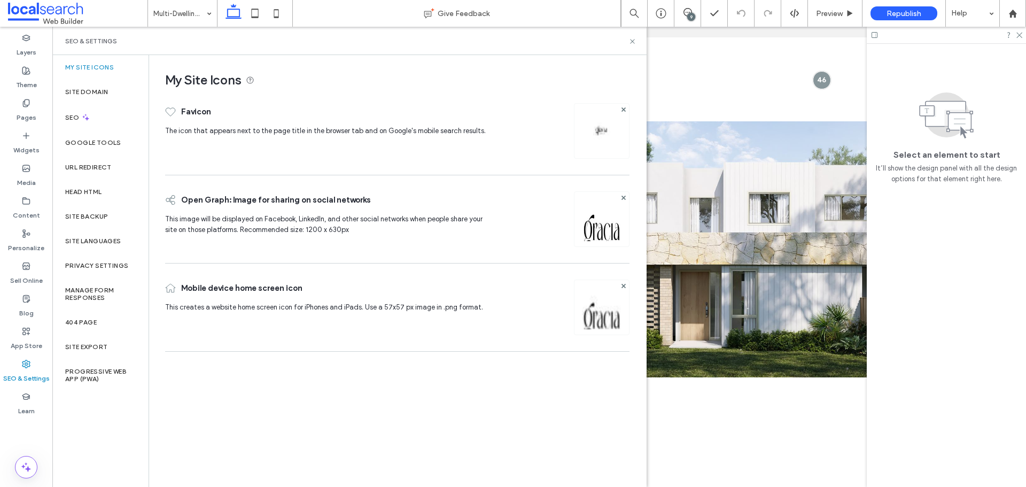
click at [104, 207] on div "Site Backup" at bounding box center [100, 216] width 96 height 25
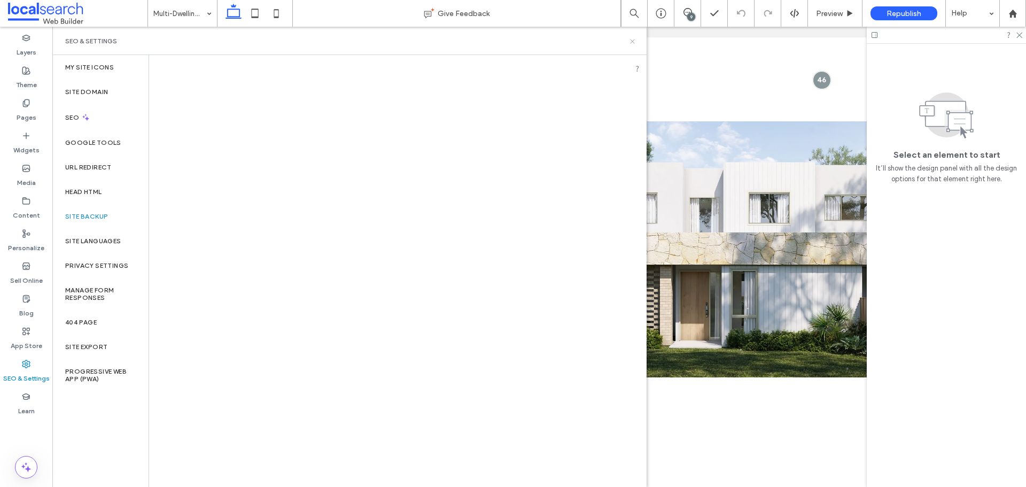
click at [635, 38] on icon at bounding box center [633, 41] width 8 height 8
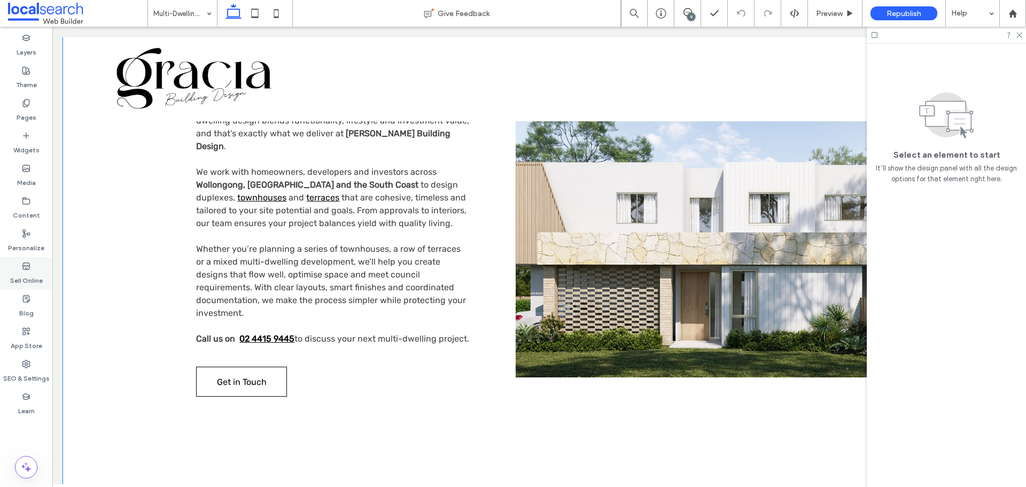
click at [29, 374] on label "SEO & Settings" at bounding box center [26, 375] width 46 height 15
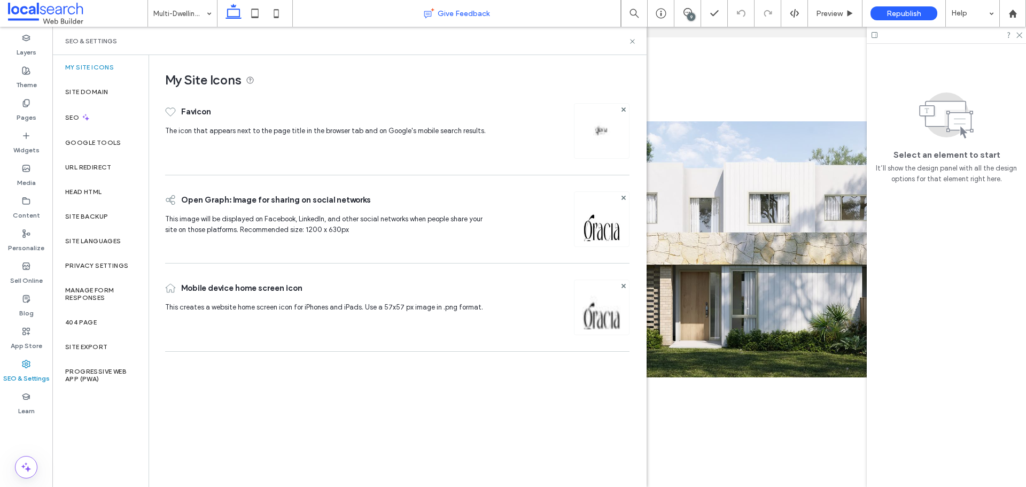
click at [81, 211] on div "Site Backup" at bounding box center [100, 216] width 96 height 25
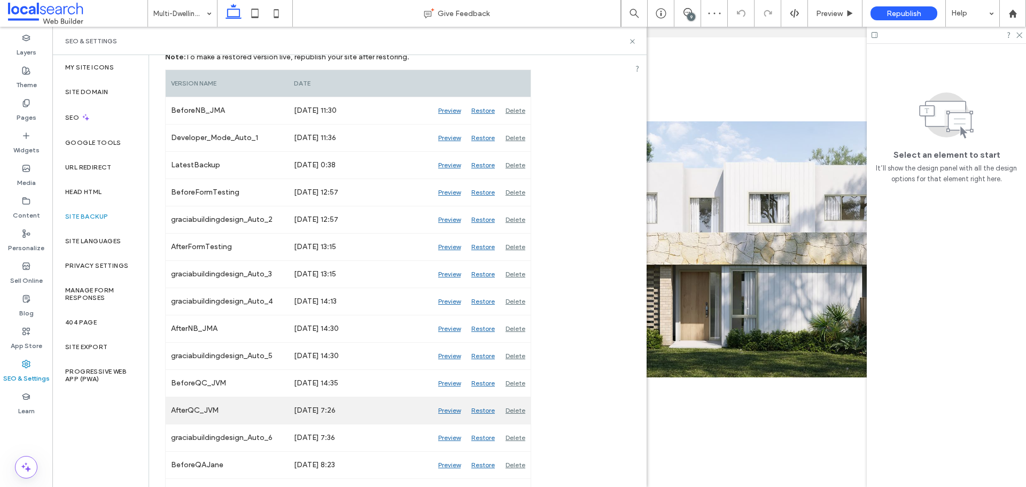
scroll to position [214, 0]
